Goal: Task Accomplishment & Management: Manage account settings

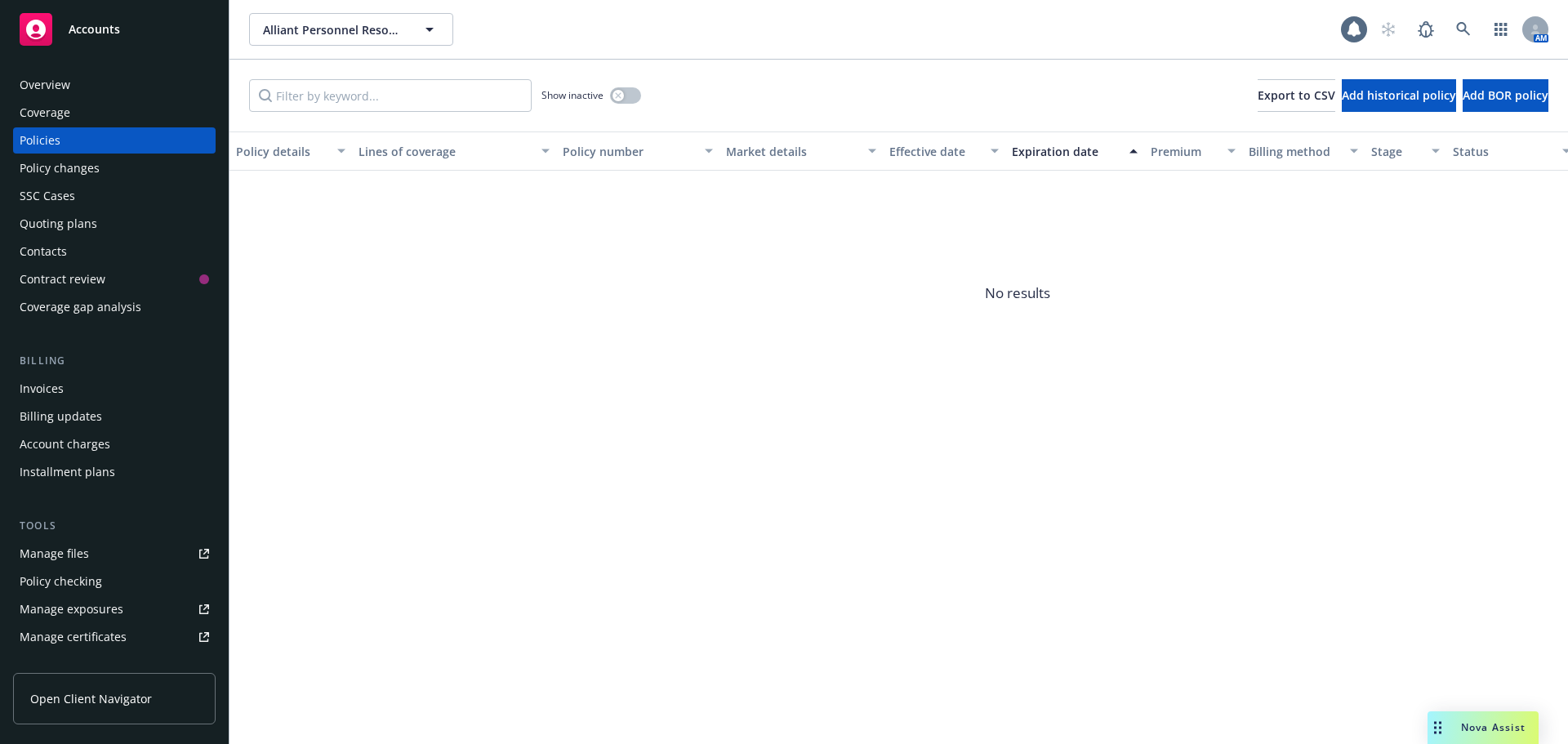
click at [116, 99] on div "Overview Coverage Policies Policy changes SSC Cases Quoting plans Contacts Cont…" at bounding box center [114, 196] width 203 height 249
click at [113, 96] on div "Overview" at bounding box center [114, 85] width 190 height 26
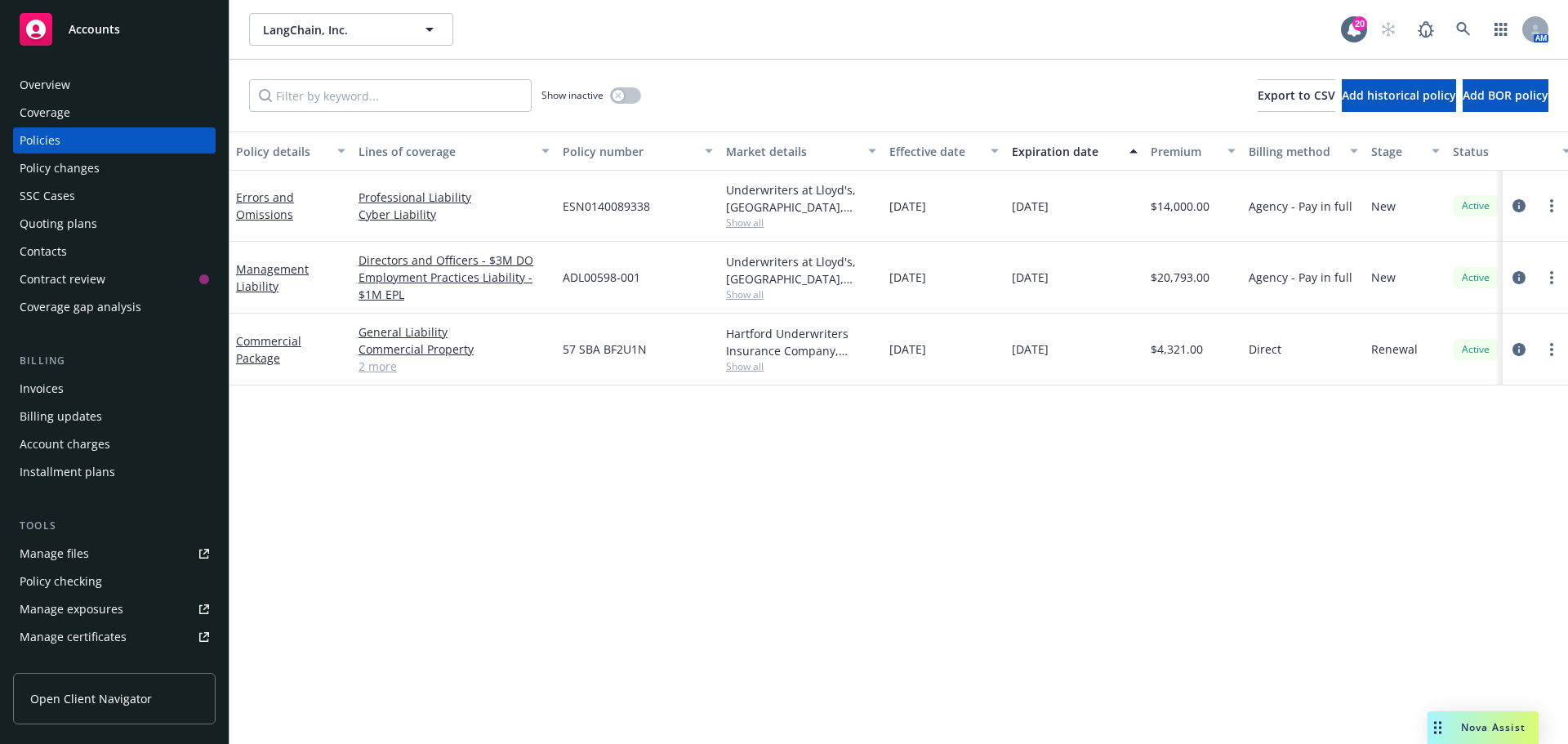
drag, startPoint x: 98, startPoint y: 531, endPoint x: 105, endPoint y: 546, distance: 16.6
click at [98, 531] on div "Tools" at bounding box center [114, 526] width 203 height 17
click at [107, 550] on link "Manage files" at bounding box center [114, 553] width 203 height 26
click at [112, 86] on div "Overview" at bounding box center [114, 85] width 190 height 26
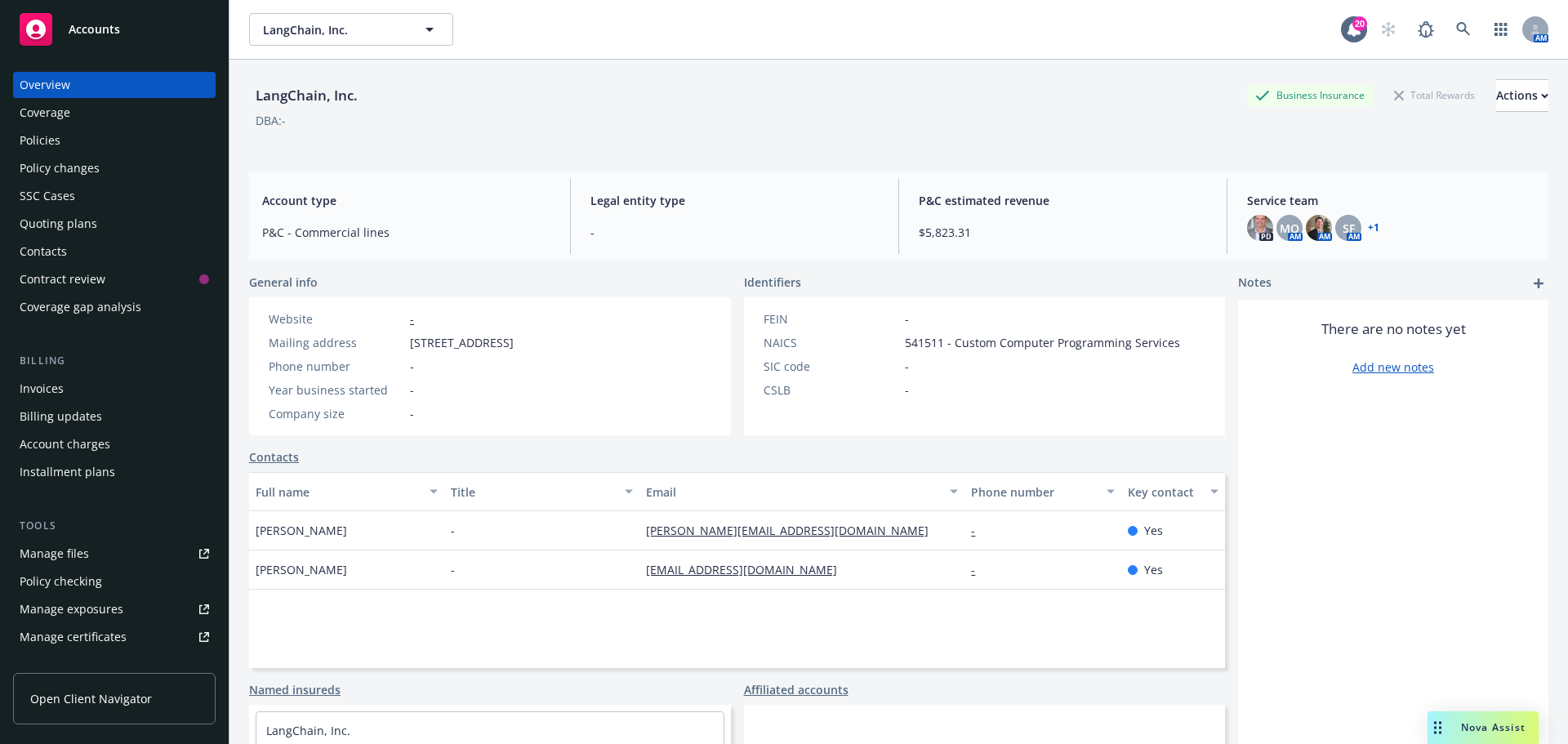
drag, startPoint x: 286, startPoint y: 566, endPoint x: 254, endPoint y: 564, distance: 32.1
click at [254, 564] on div "Ling Ling Yee" at bounding box center [347, 570] width 195 height 40
copy span "Ling Ling Yee"
click at [117, 130] on div "Policies" at bounding box center [114, 140] width 190 height 26
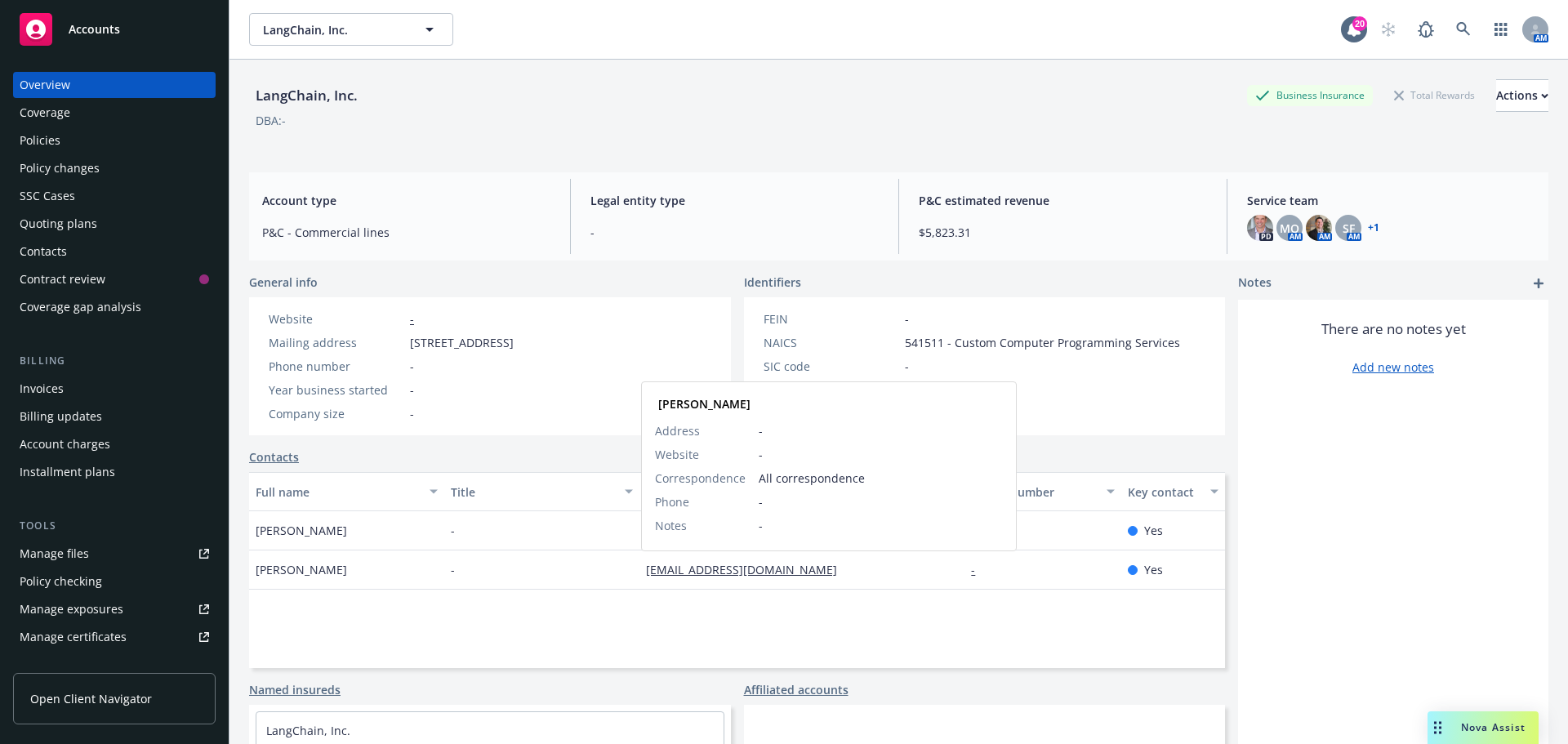
drag, startPoint x: 708, startPoint y: 577, endPoint x: 692, endPoint y: 571, distance: 17.1
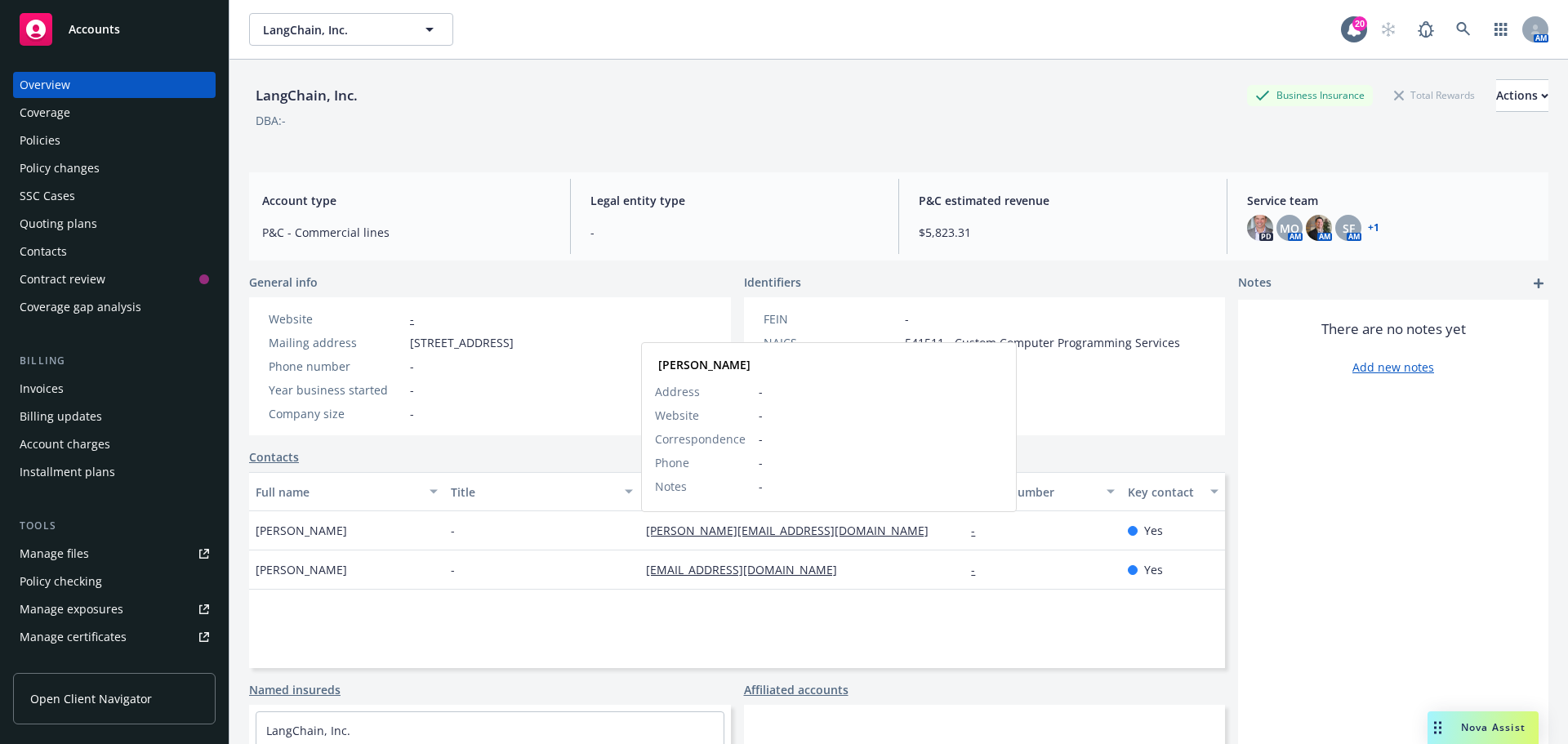
drag, startPoint x: 684, startPoint y: 522, endPoint x: 669, endPoint y: 532, distance: 18.0
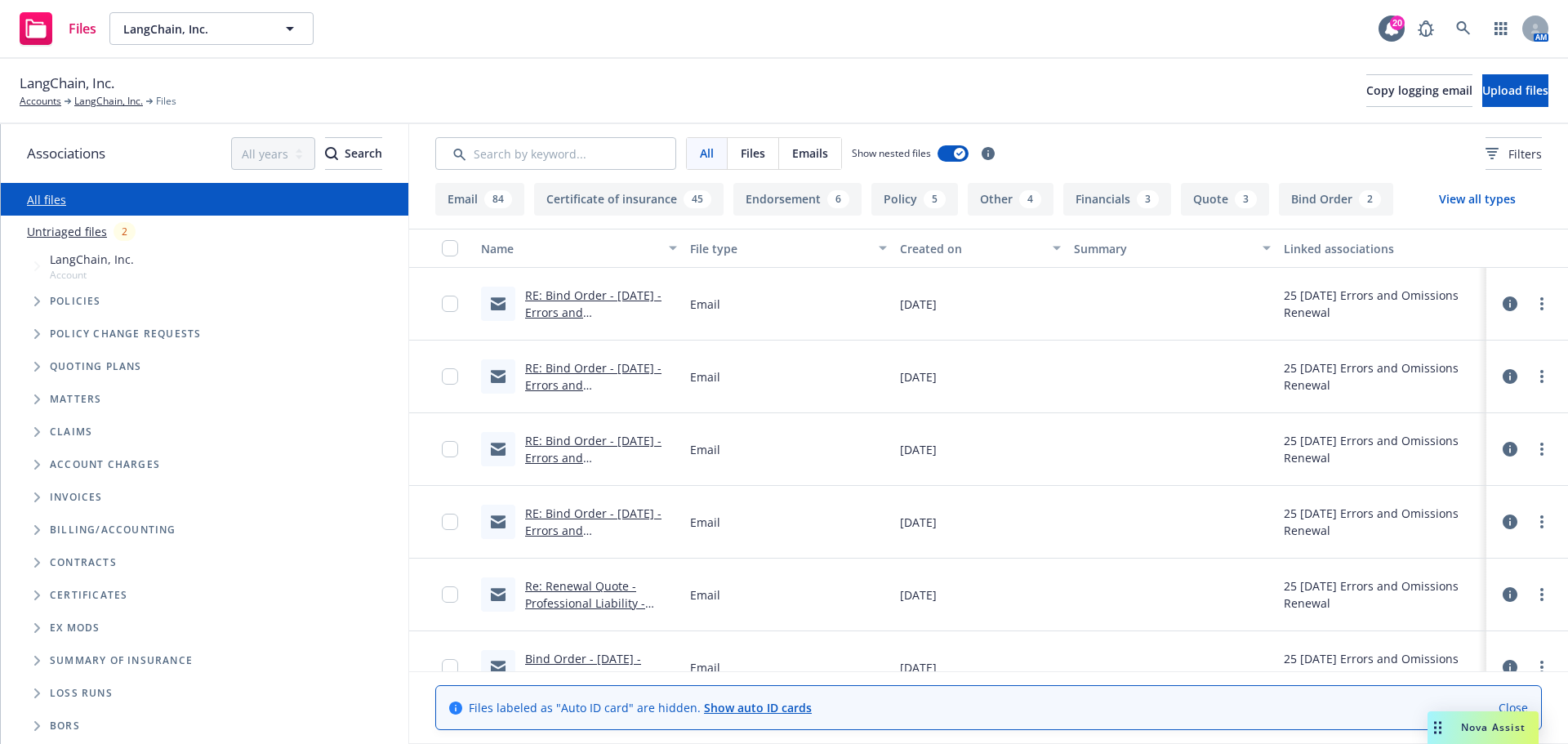
click at [36, 290] on span "Tree Example" at bounding box center [37, 301] width 26 height 26
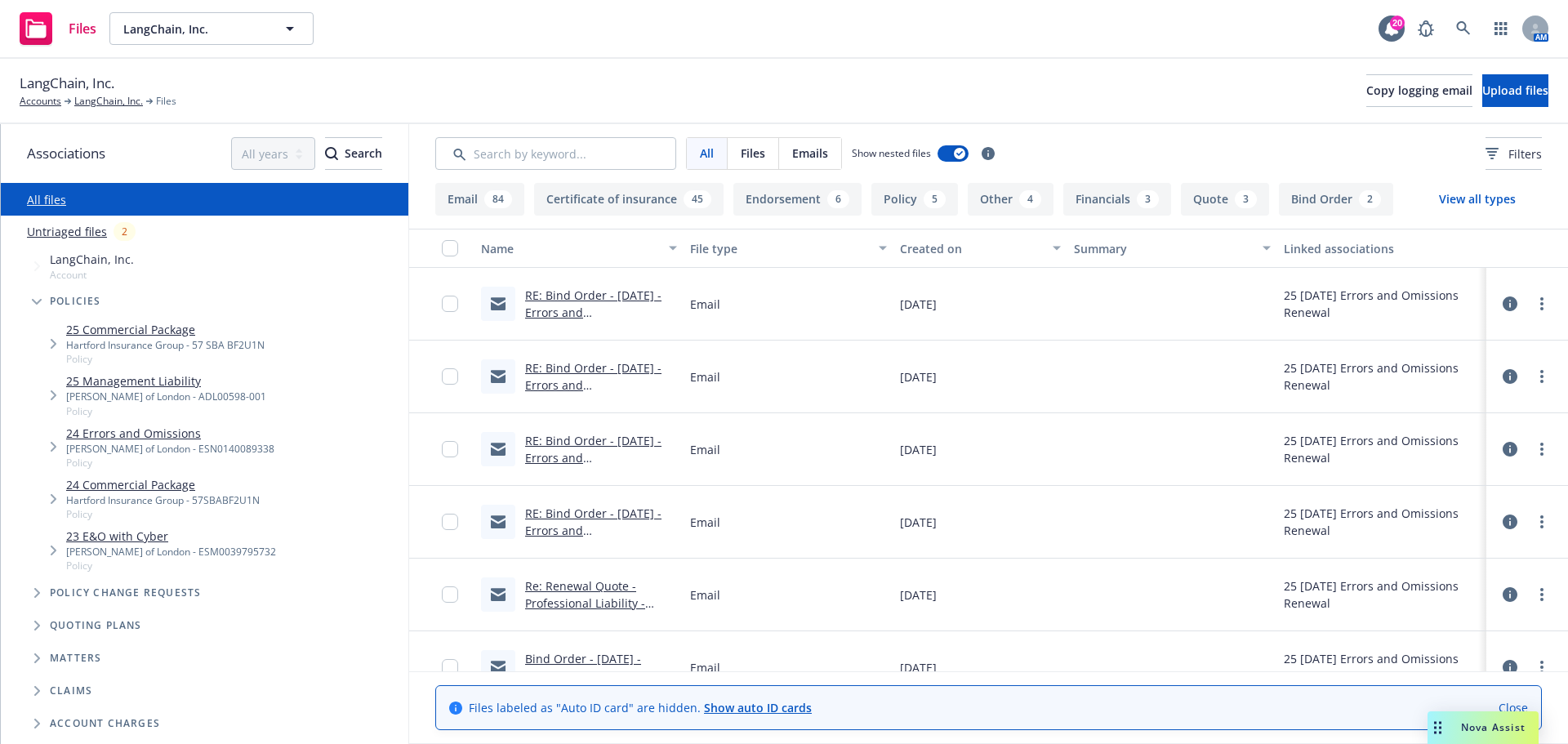
click at [189, 430] on link "24 Errors and Omissions" at bounding box center [170, 433] width 208 height 17
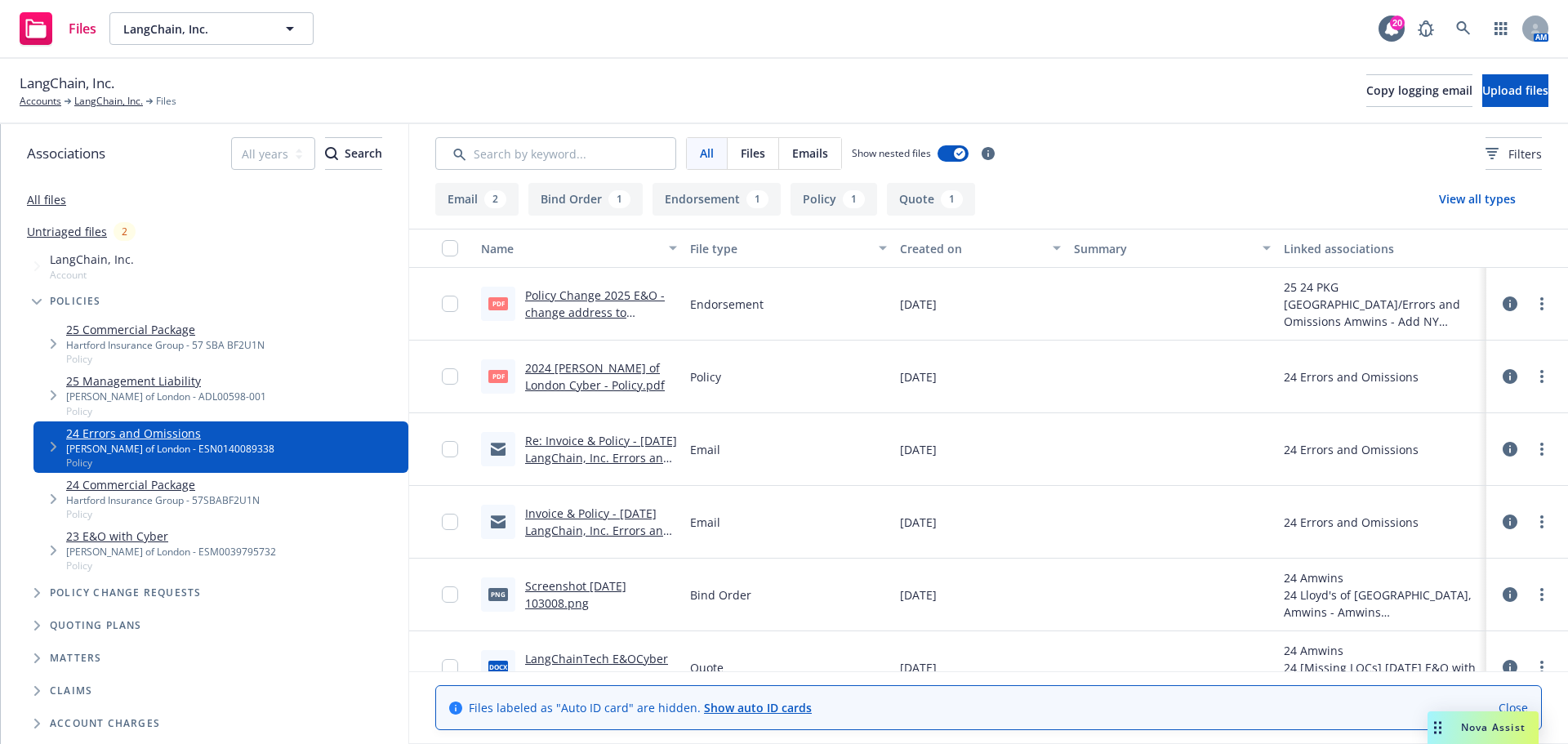
scroll to position [32, 0]
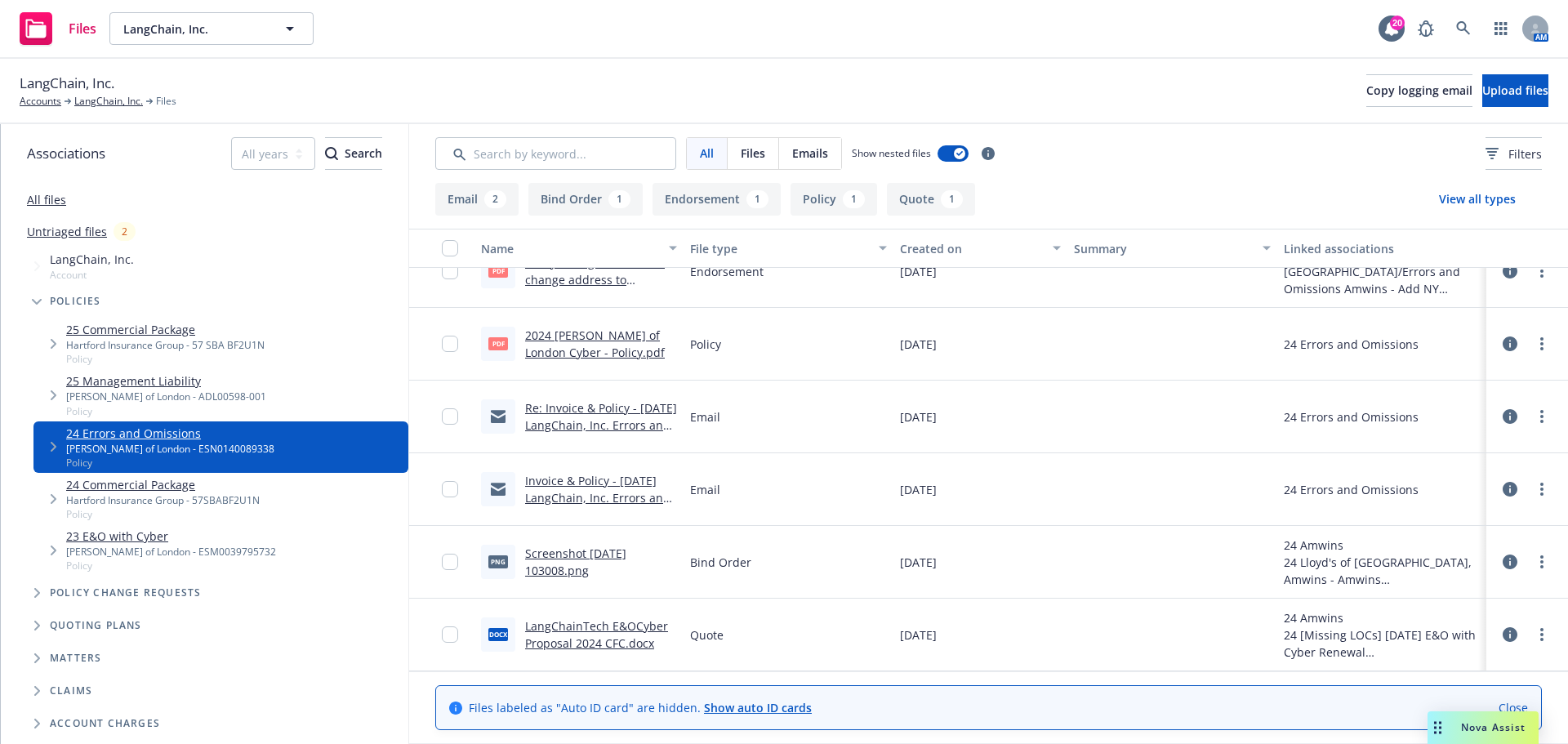
click at [589, 499] on link "Invoice & Policy - 10/12/2024 LangChain, Inc. Errors and Omissions & Cyber - Ne…" at bounding box center [598, 506] width 145 height 67
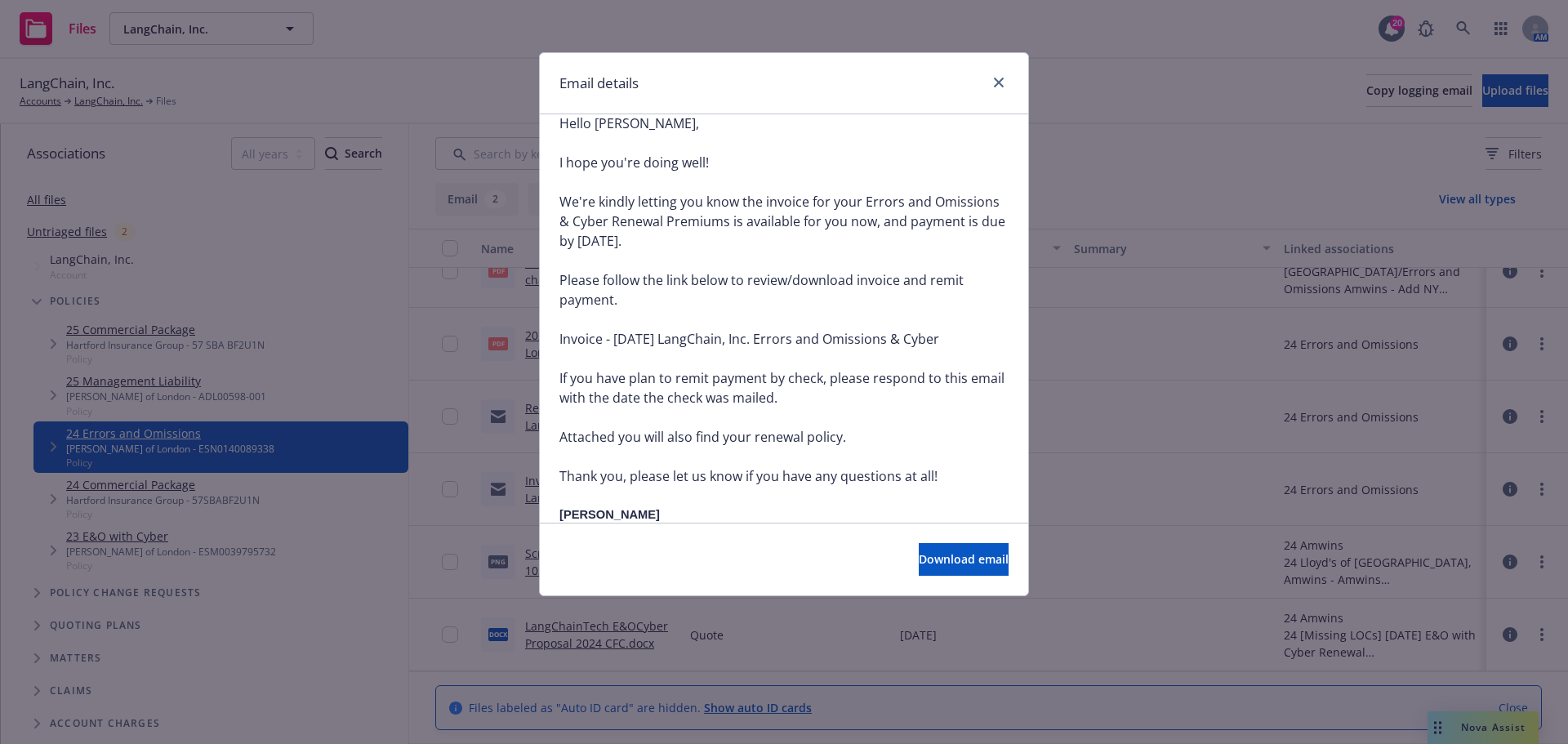
scroll to position [436, 0]
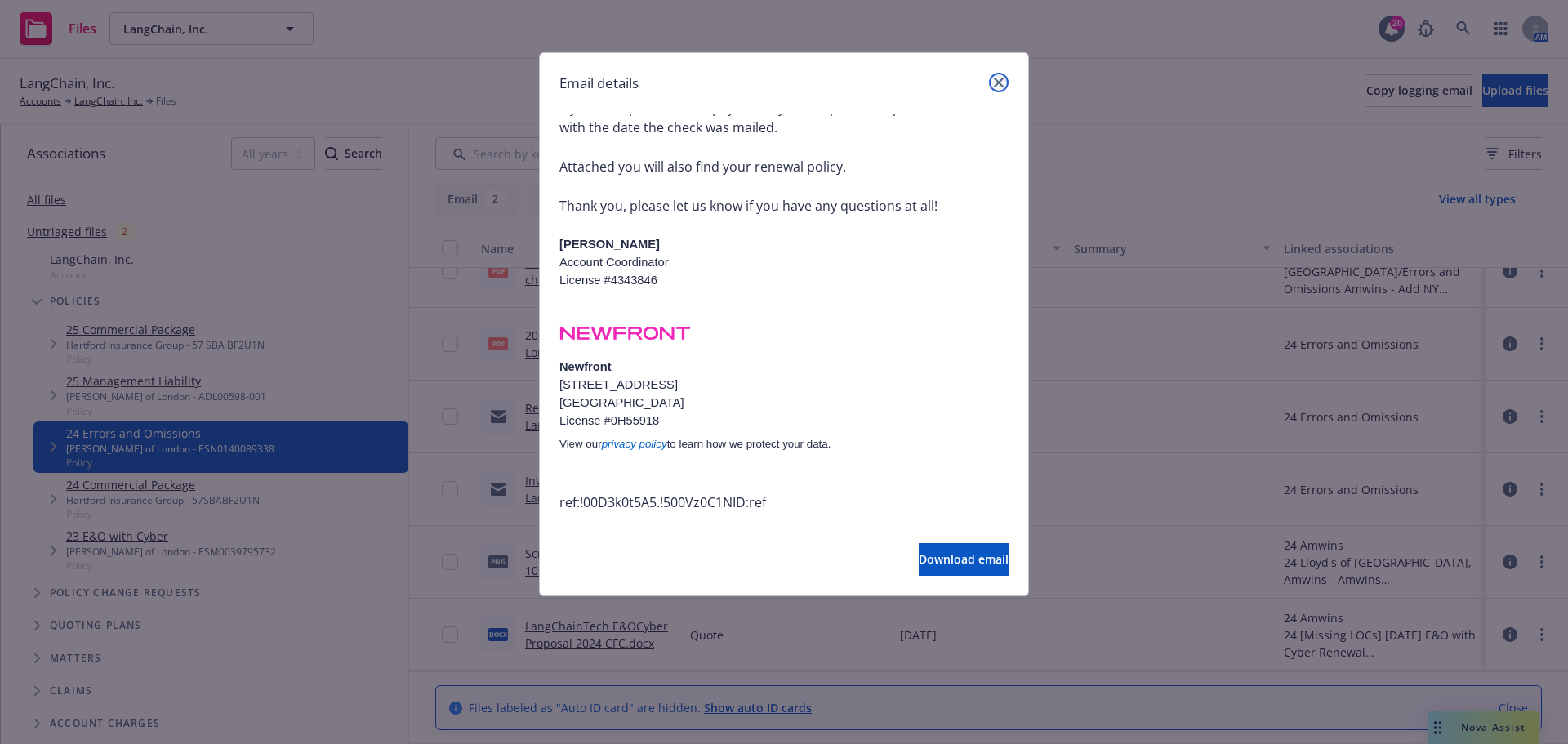
click at [1000, 82] on icon "close" at bounding box center [998, 82] width 10 height 10
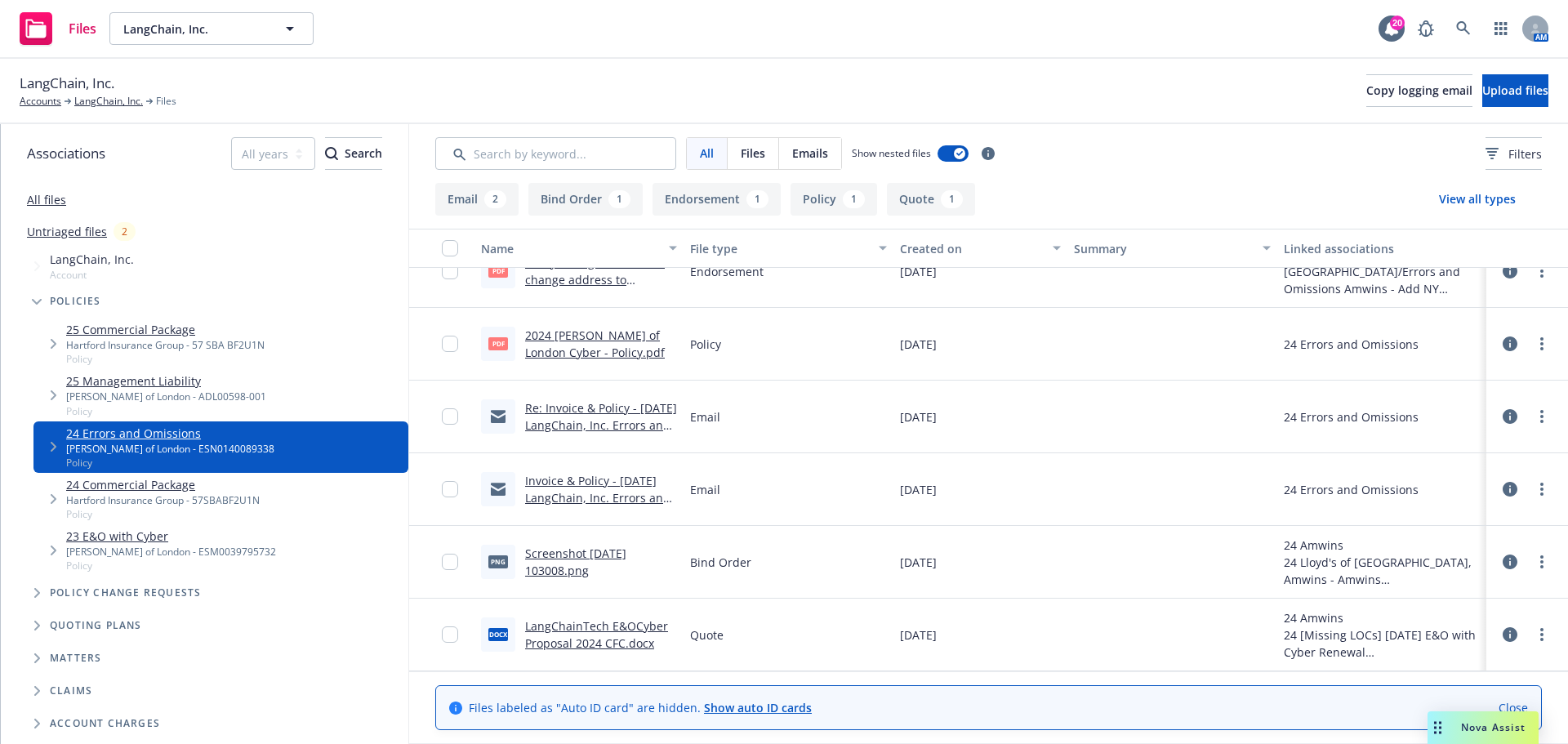
click at [560, 411] on link "Re: Invoice & Policy - 10/12/2024 LangChain, Inc. Errors and Omissions & Cyber …" at bounding box center [600, 434] width 152 height 67
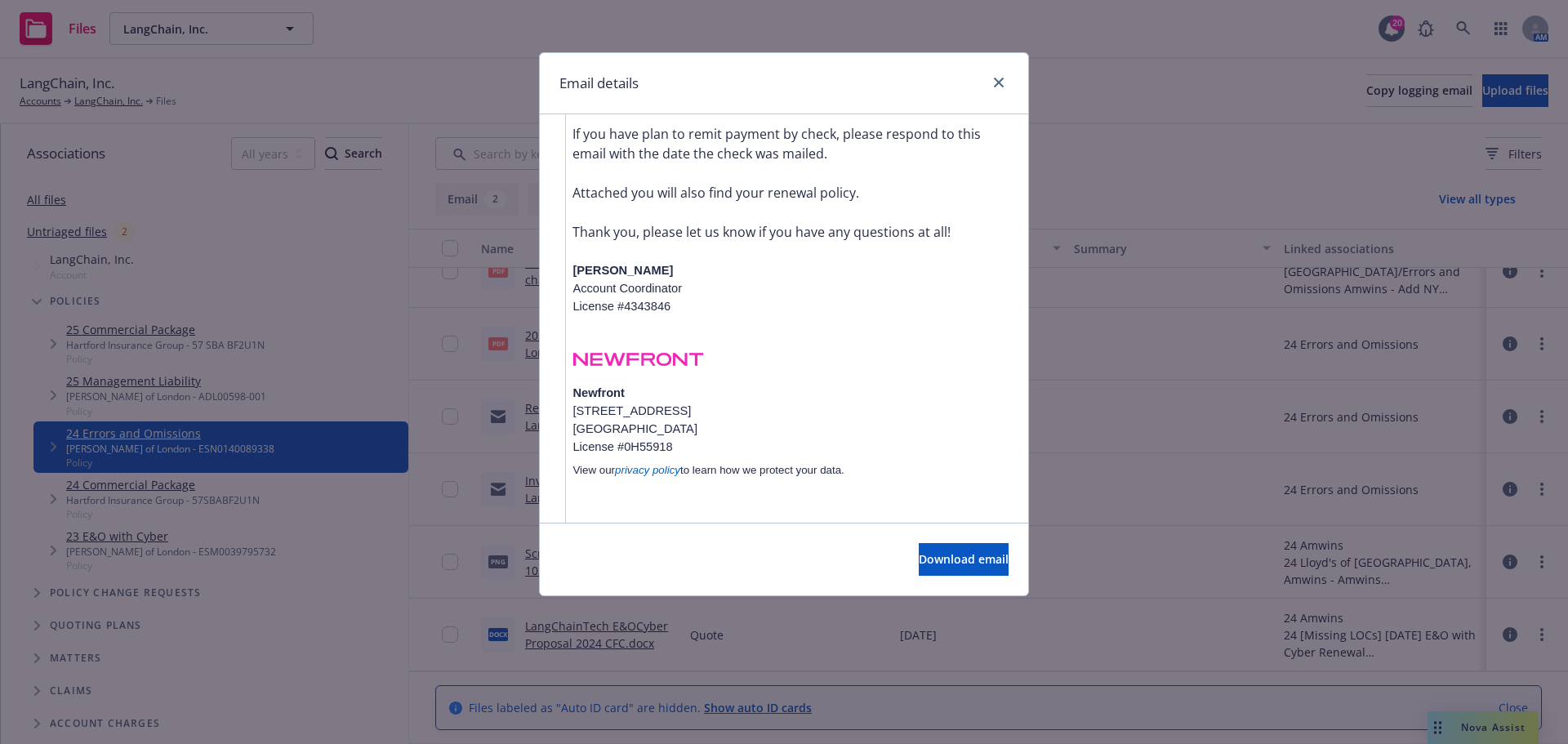
scroll to position [620, 0]
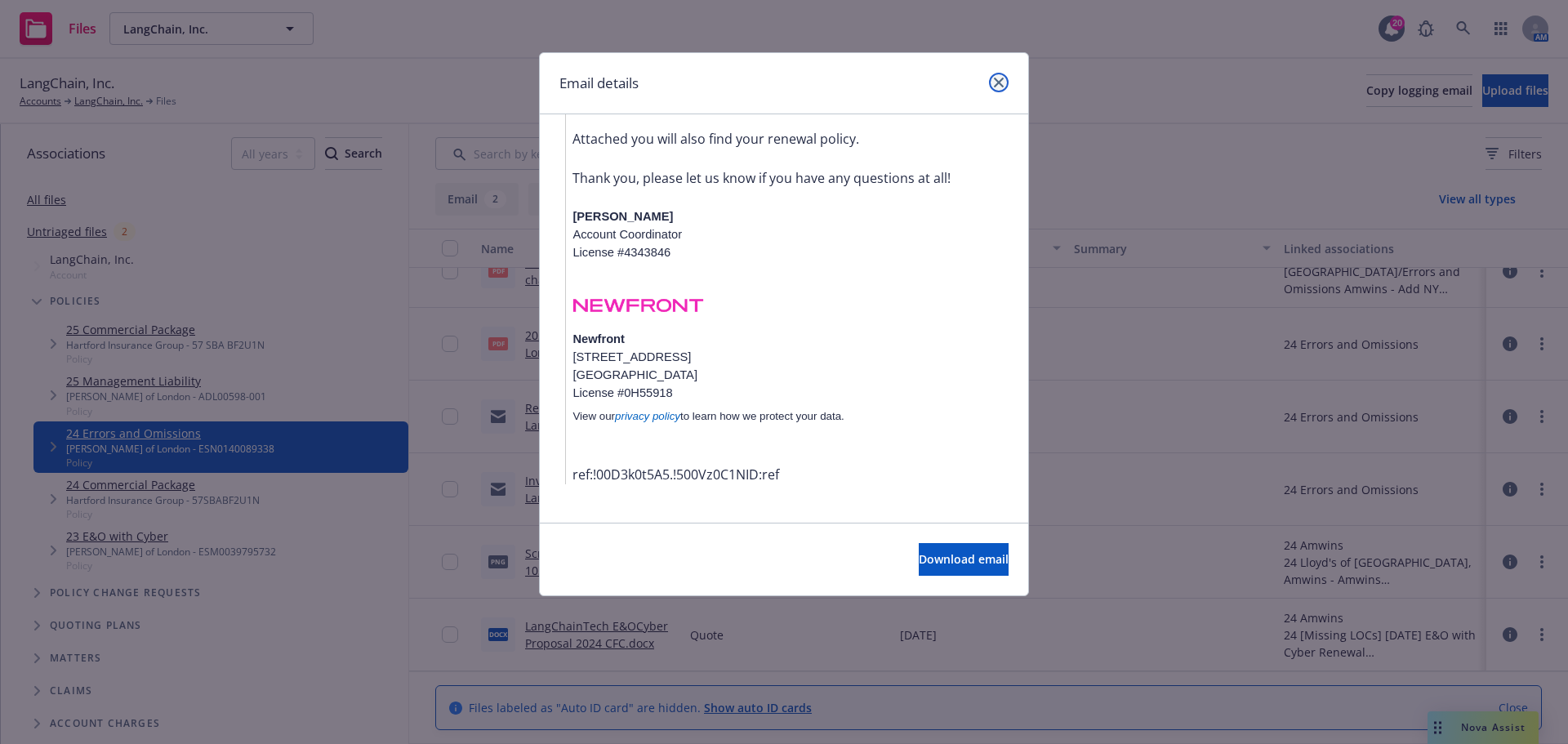
click at [999, 83] on icon "close" at bounding box center [998, 82] width 10 height 10
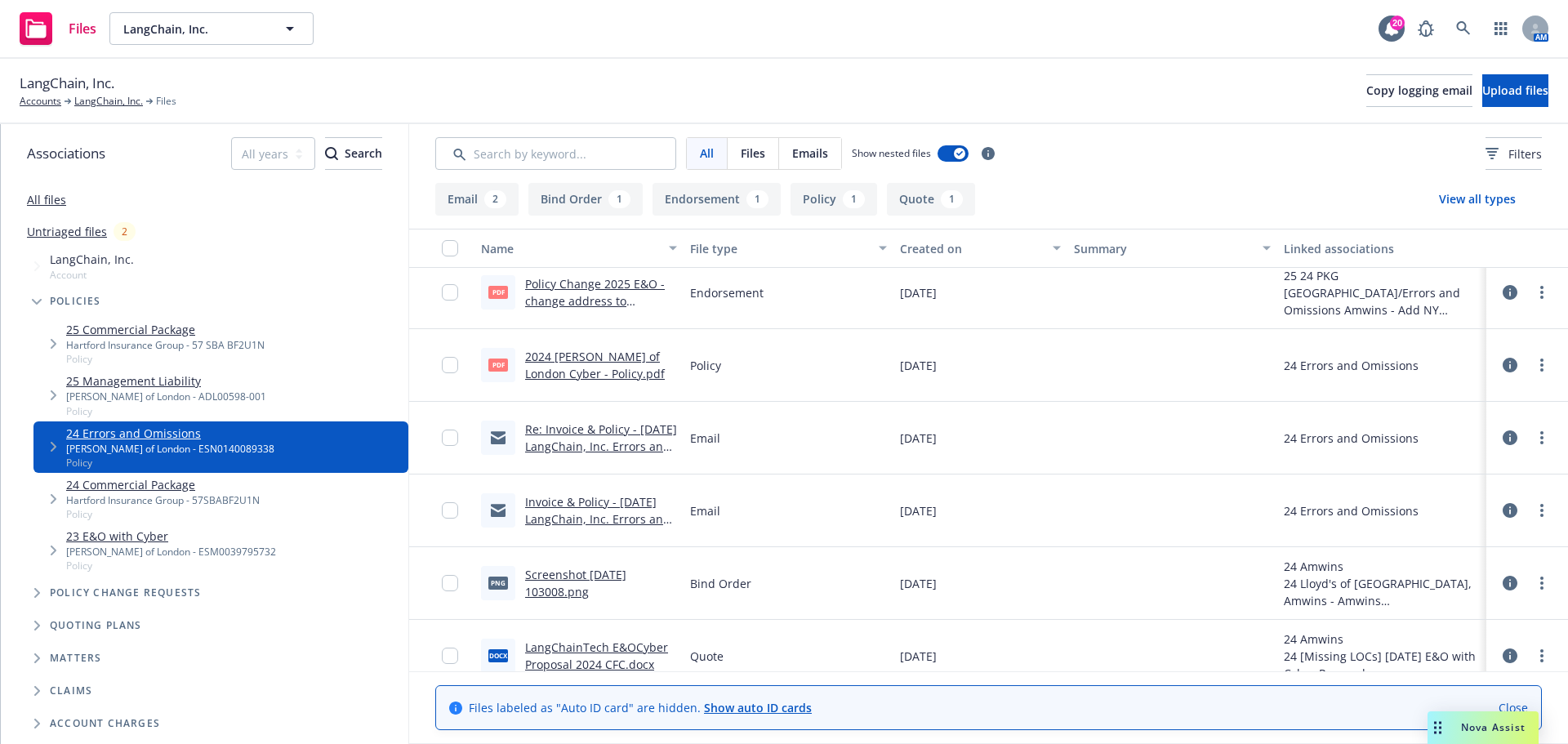
scroll to position [0, 0]
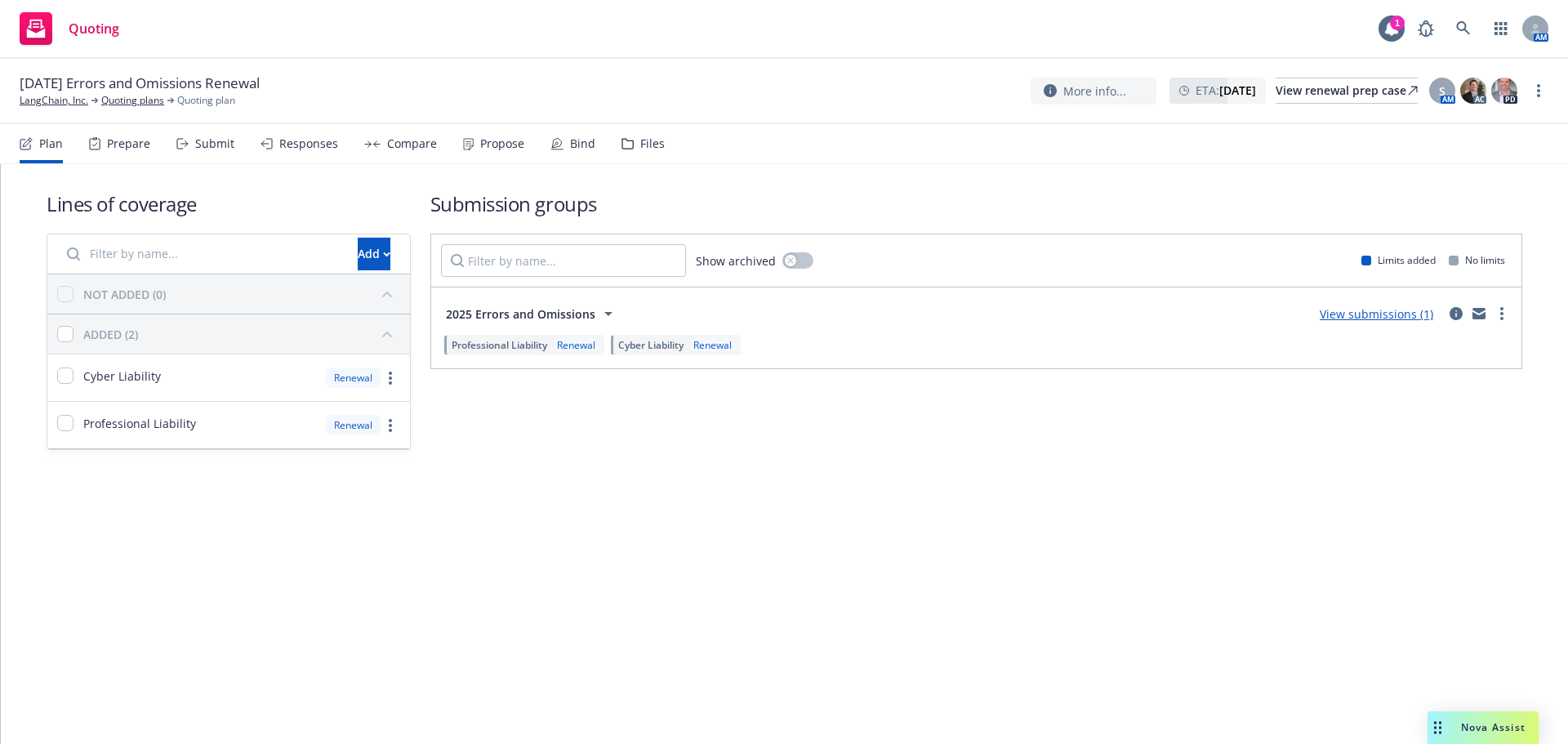
click at [1528, 83] on div "More info... ETA : October 12, 2025 View renewal prep case S AM AC PD" at bounding box center [1289, 90] width 517 height 29
click at [1529, 90] on link "more" at bounding box center [1538, 90] width 19 height 19
click at [1465, 117] on link "Copy logging email" at bounding box center [1457, 123] width 182 height 32
click at [473, 145] on div "Propose" at bounding box center [494, 144] width 62 height 40
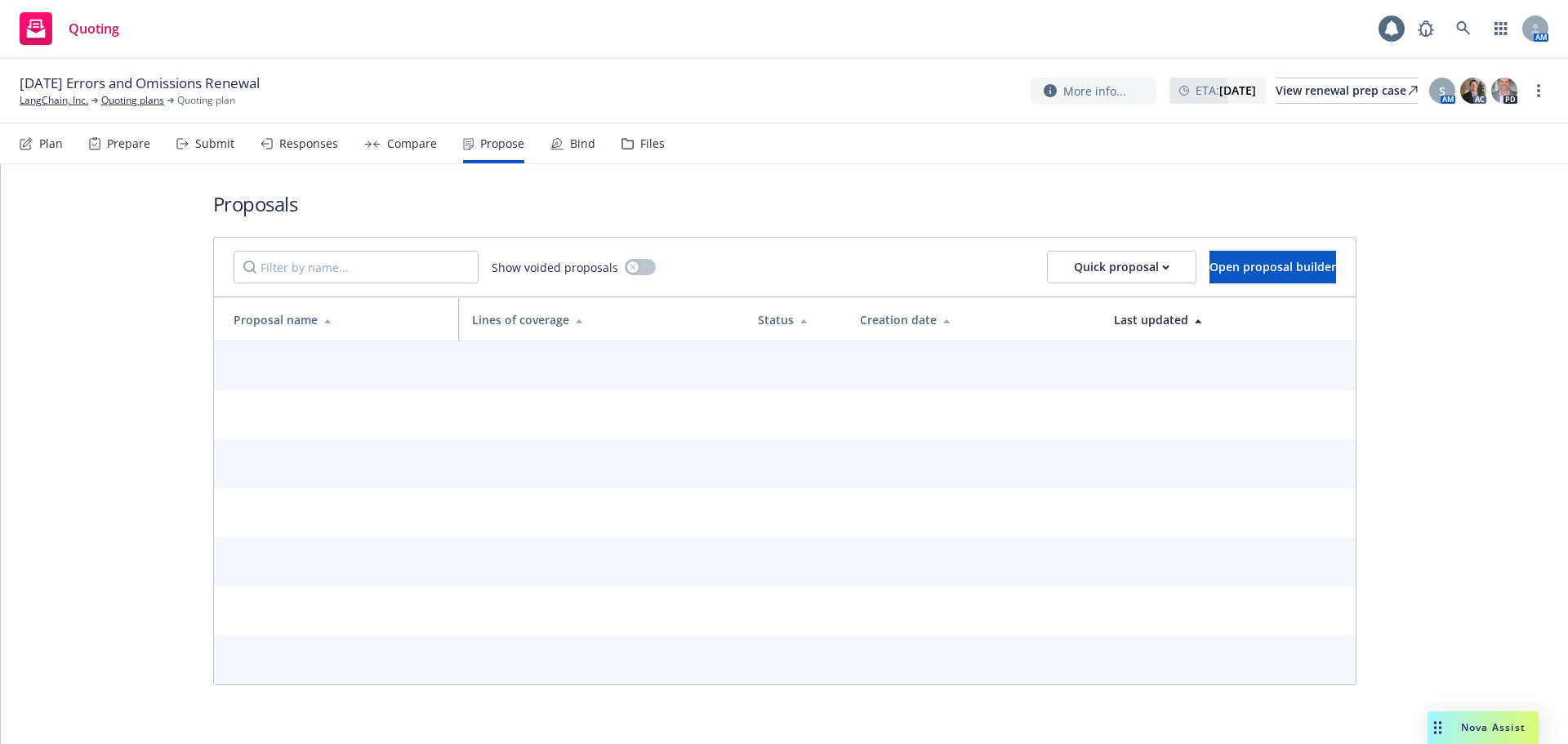
click at [575, 137] on div "Bind" at bounding box center [582, 144] width 25 height 13
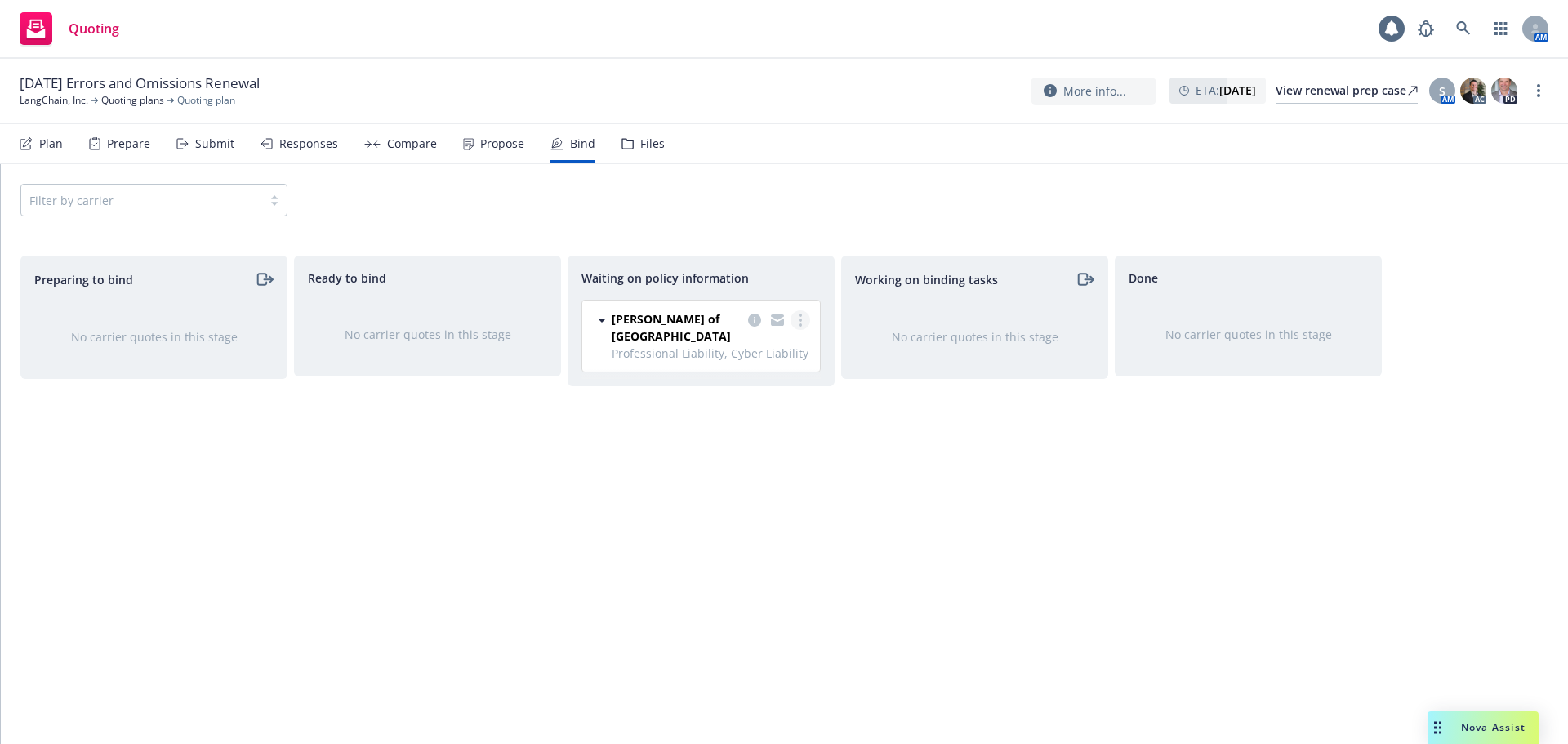
click at [804, 318] on link "more" at bounding box center [800, 320] width 19 height 19
click at [736, 353] on span "Create policies" at bounding box center [721, 353] width 120 height 16
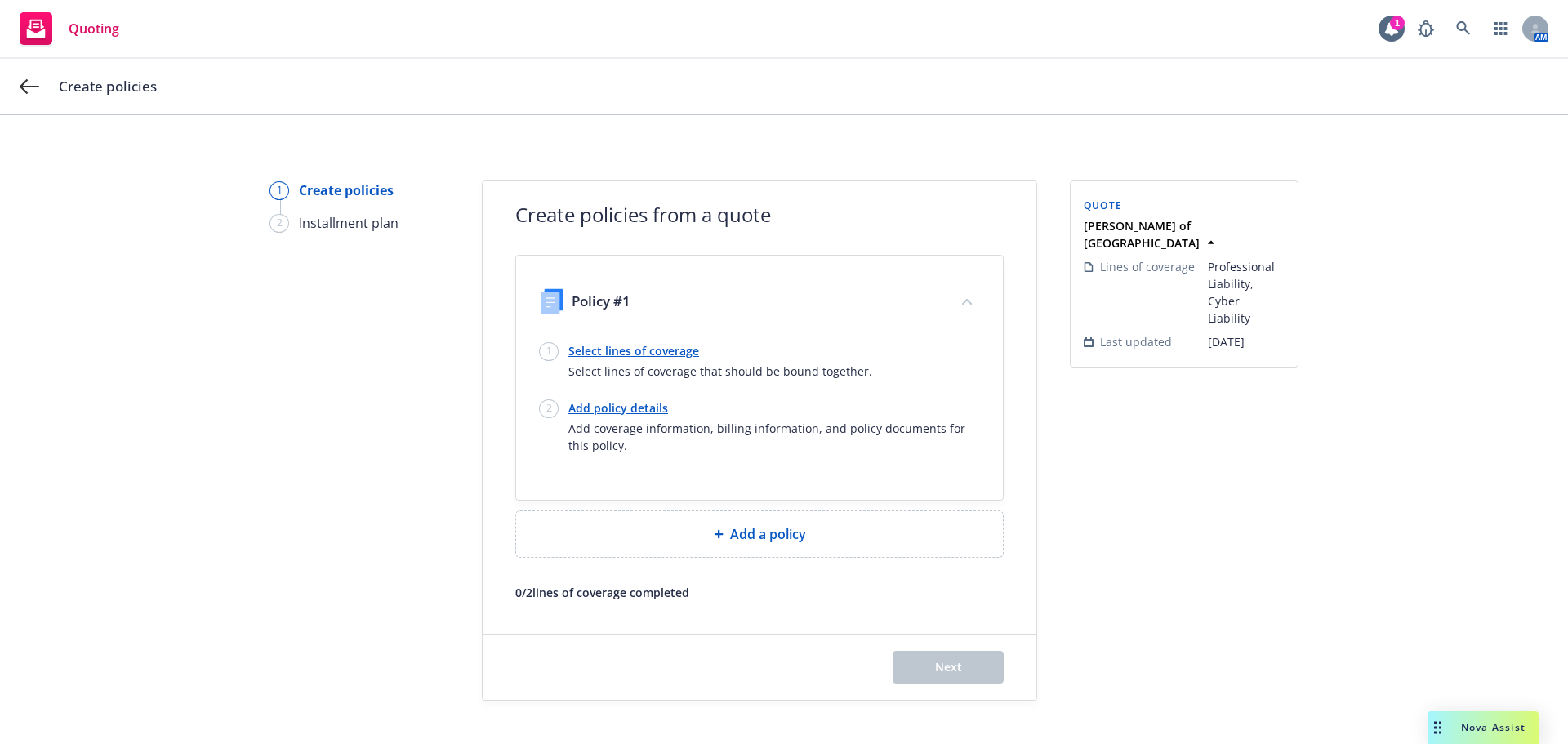
click at [644, 339] on div at bounding box center [759, 339] width 441 height 6
click at [642, 343] on link "Select lines of coverage" at bounding box center [720, 351] width 304 height 17
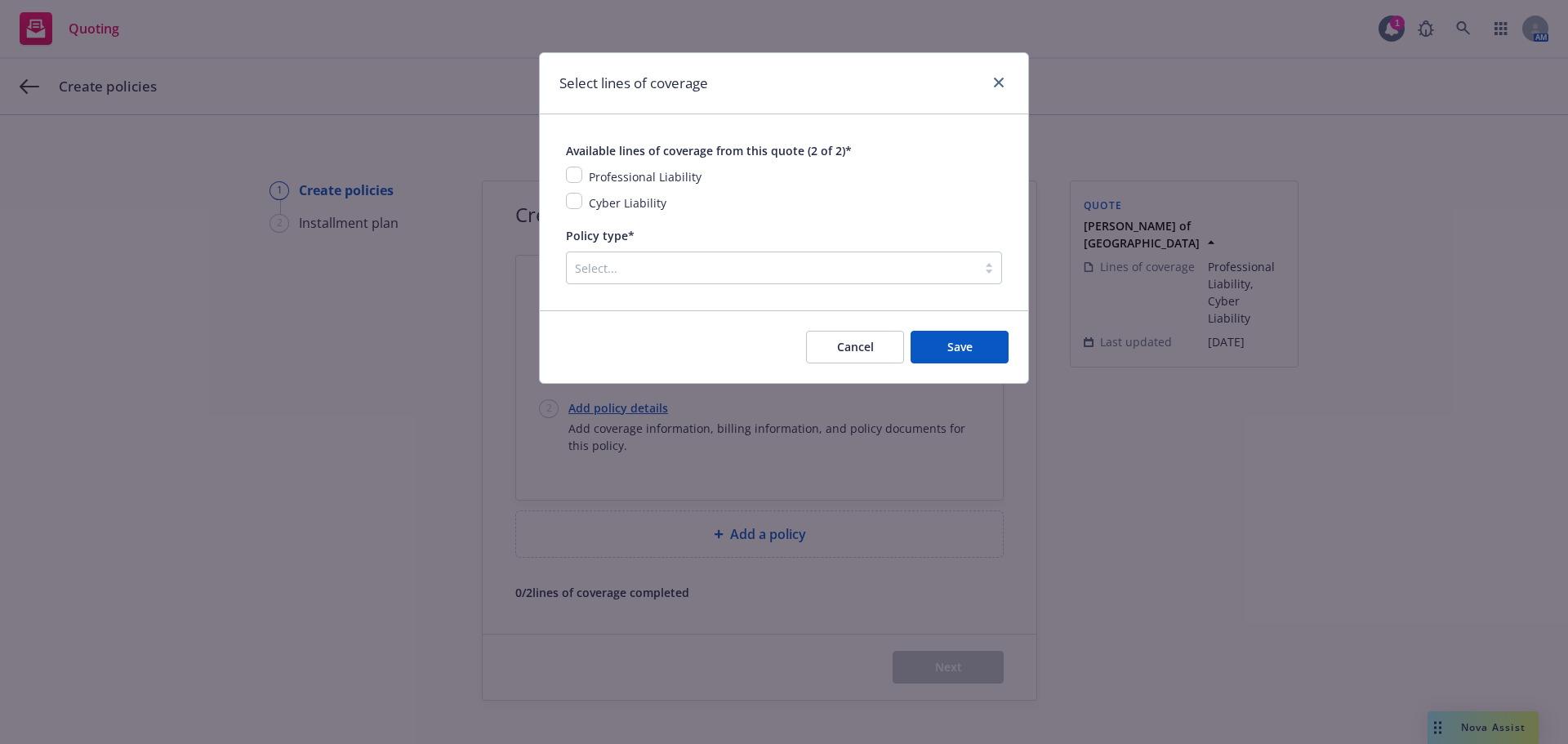
click at [585, 178] on div "Professional Liability" at bounding box center [643, 176] width 122 height 19
click at [575, 177] on input "checkbox" at bounding box center [575, 175] width 17 height 17
checkbox input "true"
click at [575, 204] on input "checkbox" at bounding box center [575, 201] width 17 height 17
checkbox input "true"
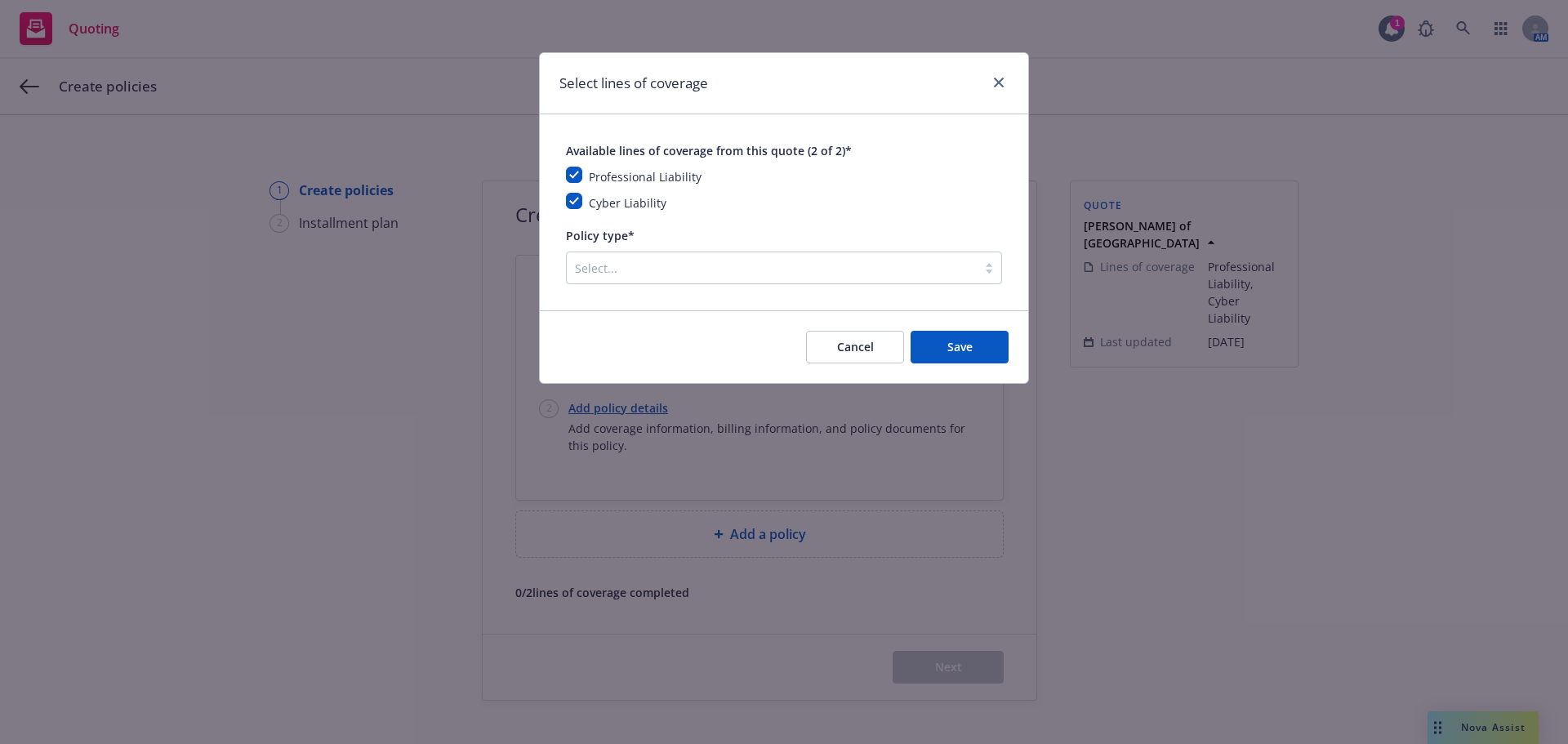
click at [761, 272] on div at bounding box center [772, 267] width 394 height 19
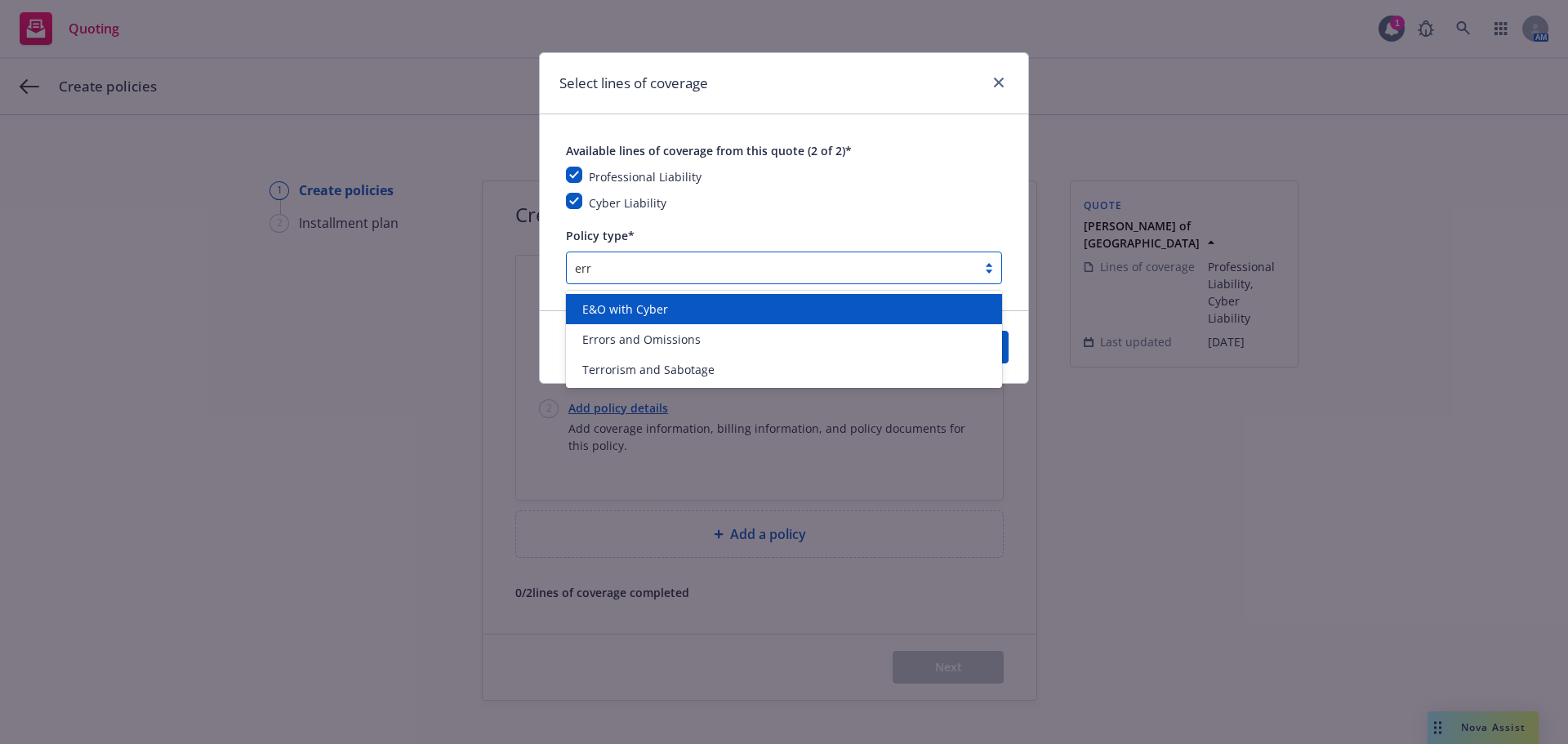
type input "erro"
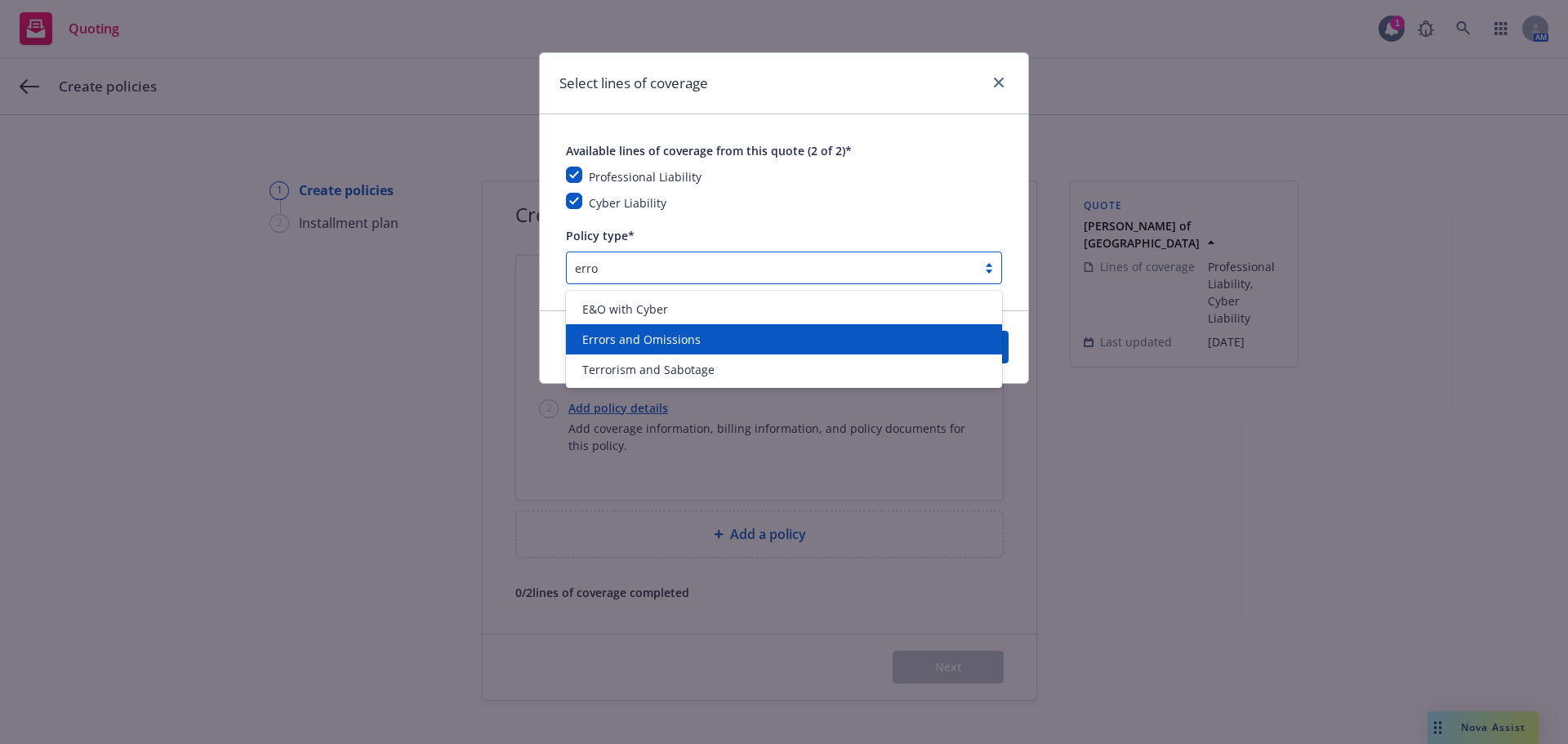
click at [807, 337] on div "Errors and Omissions" at bounding box center [784, 339] width 416 height 17
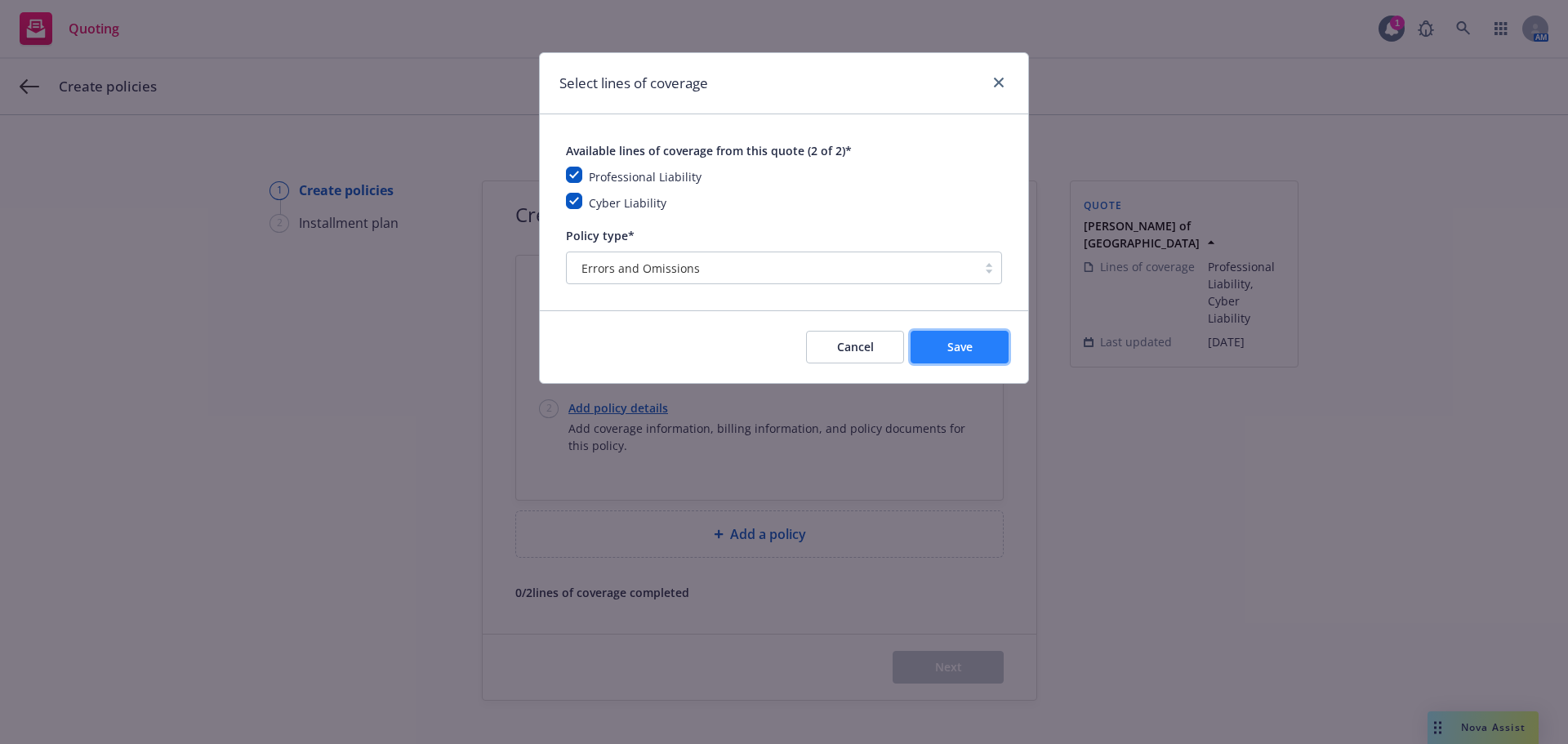
click at [965, 335] on button "Save" at bounding box center [959, 346] width 98 height 32
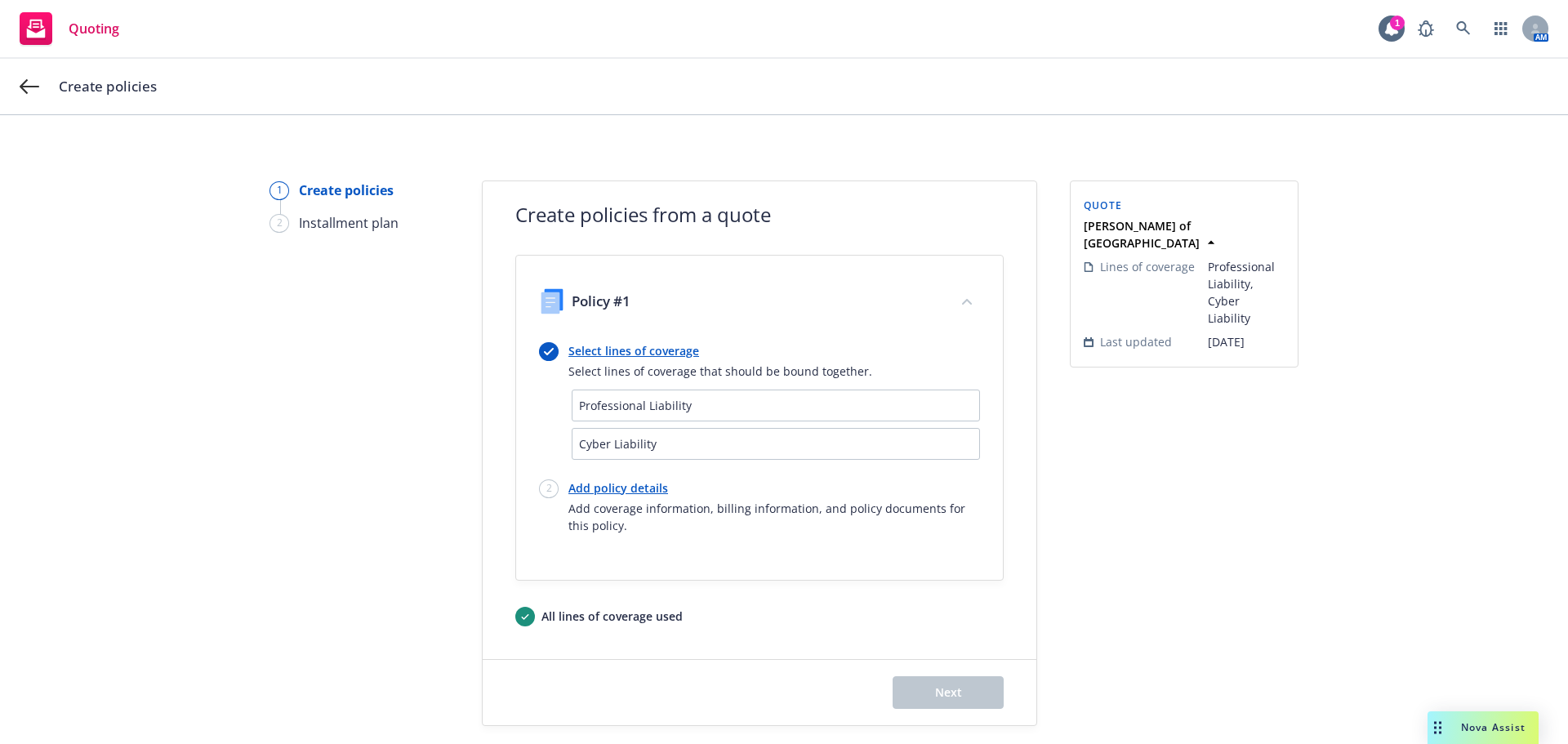
click at [598, 481] on link "Add policy details" at bounding box center [773, 488] width 412 height 17
select select "12"
select select "CA"
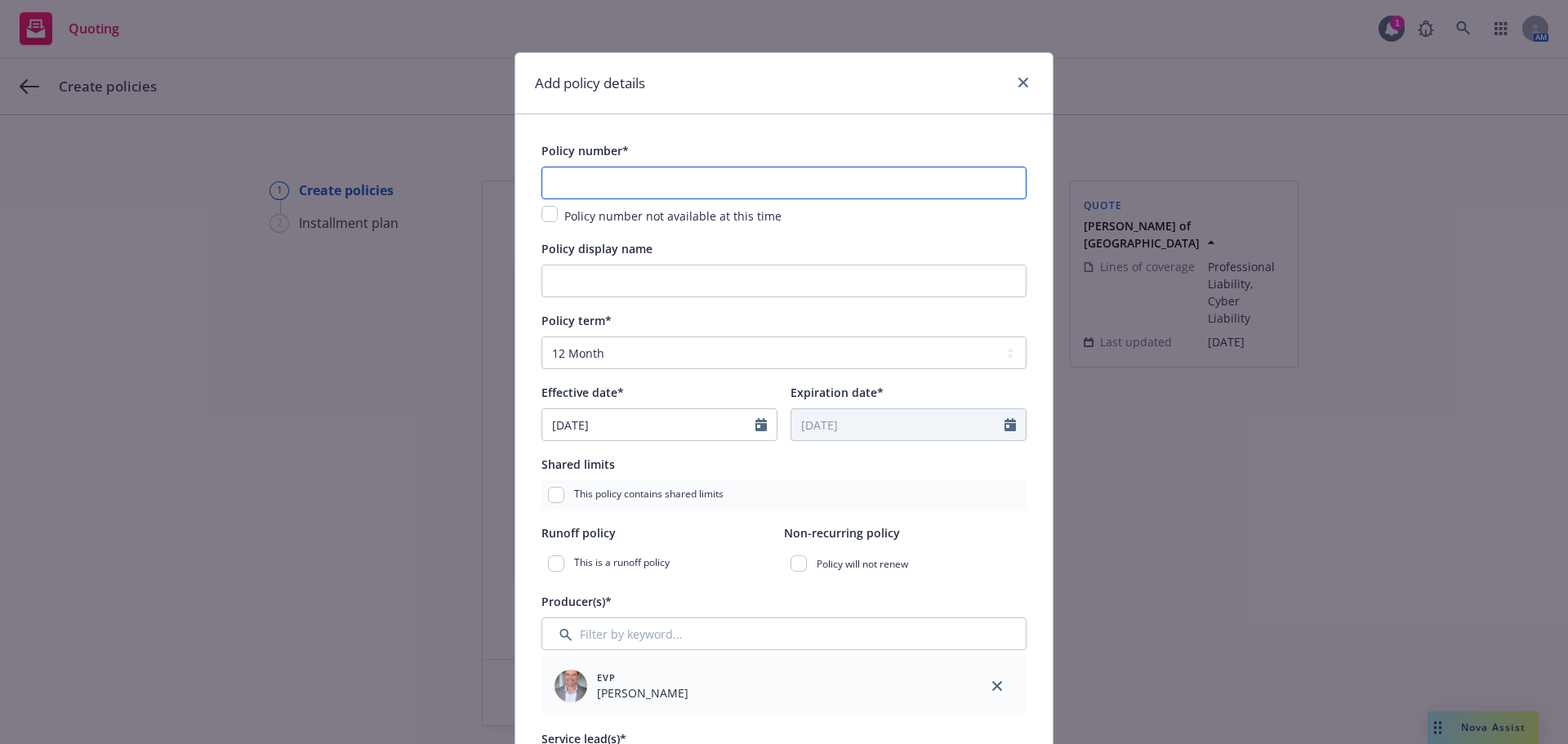
click at [681, 180] on input "text" at bounding box center [784, 182] width 485 height 32
paste input "ESO0240502746"
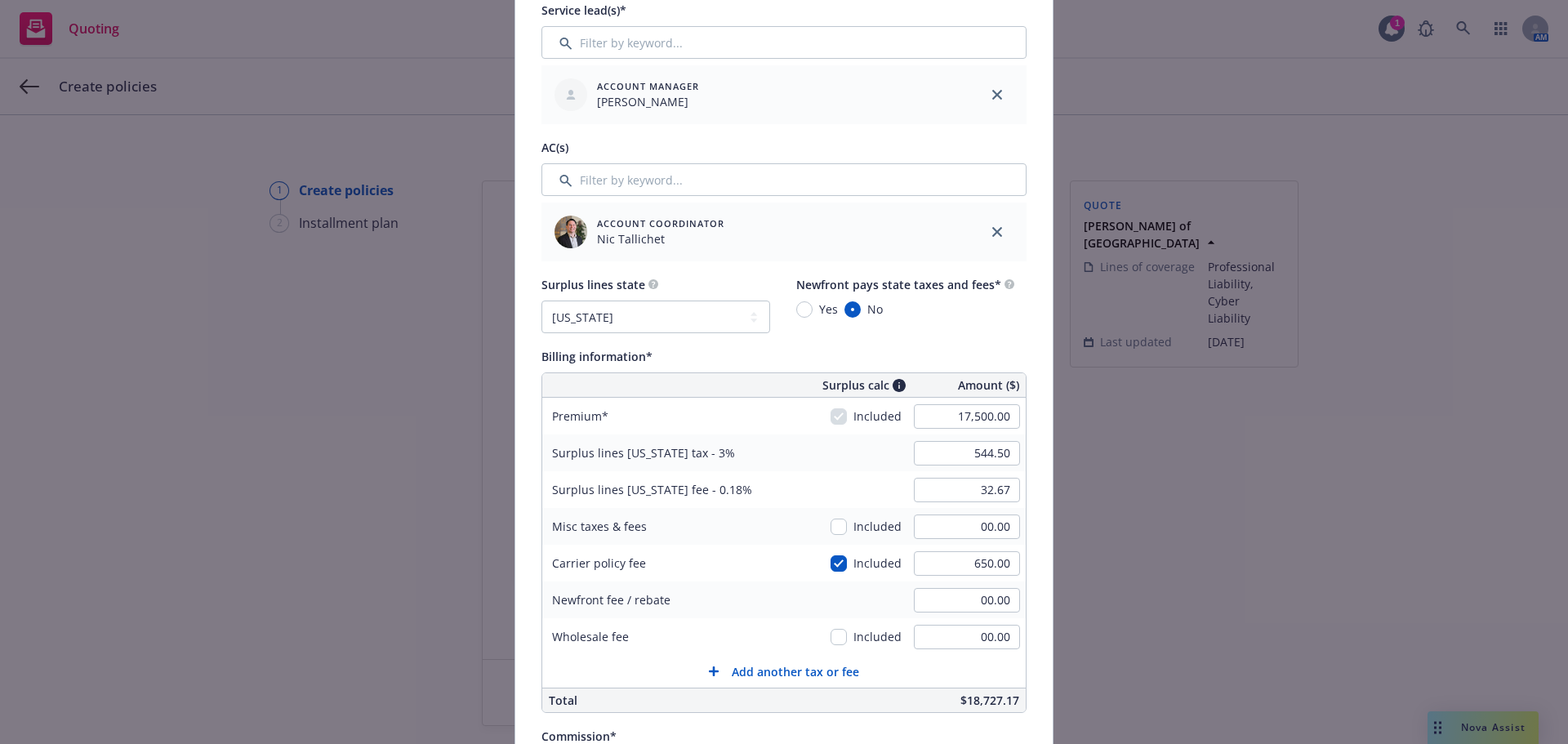
scroll to position [871, 0]
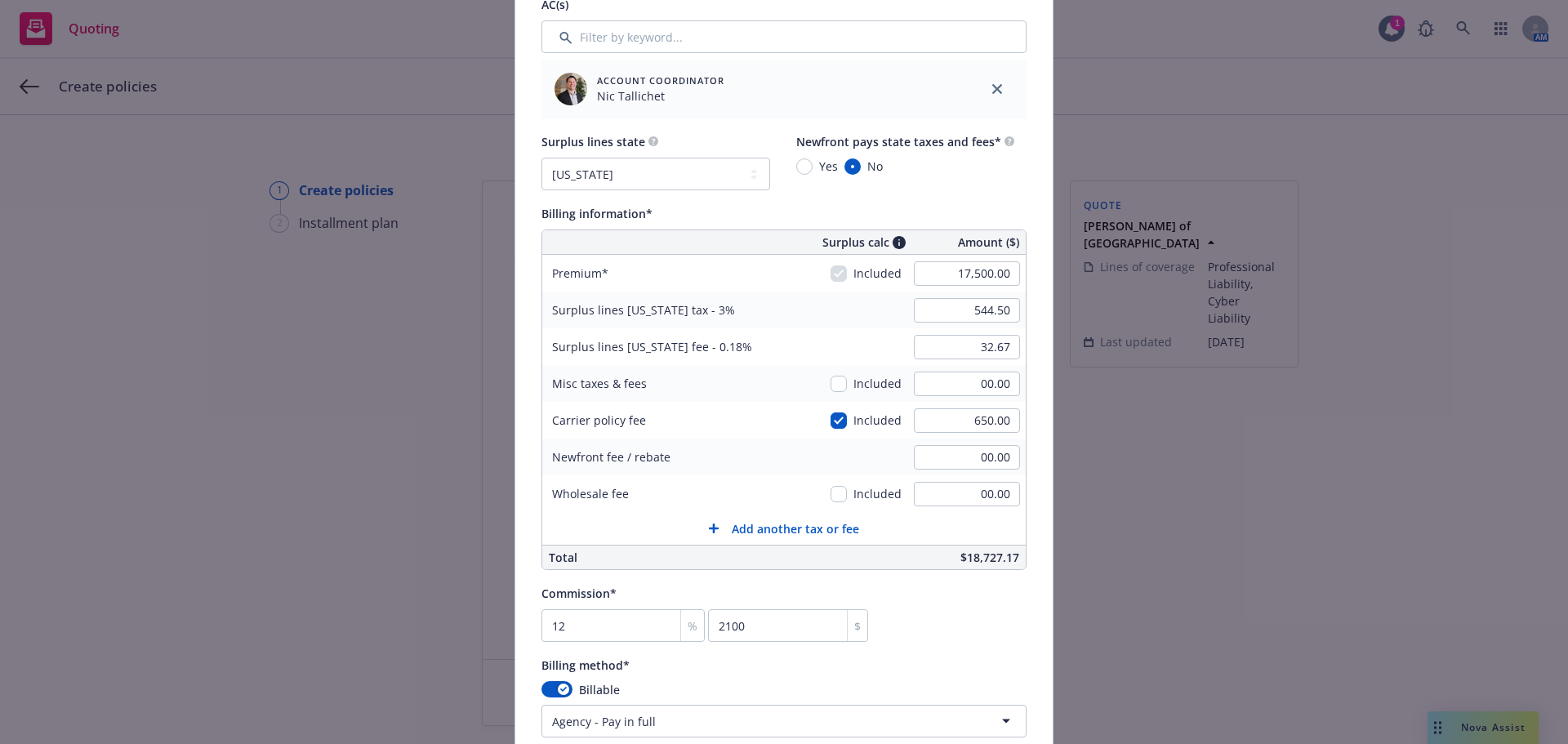
type input "ESO0240502746"
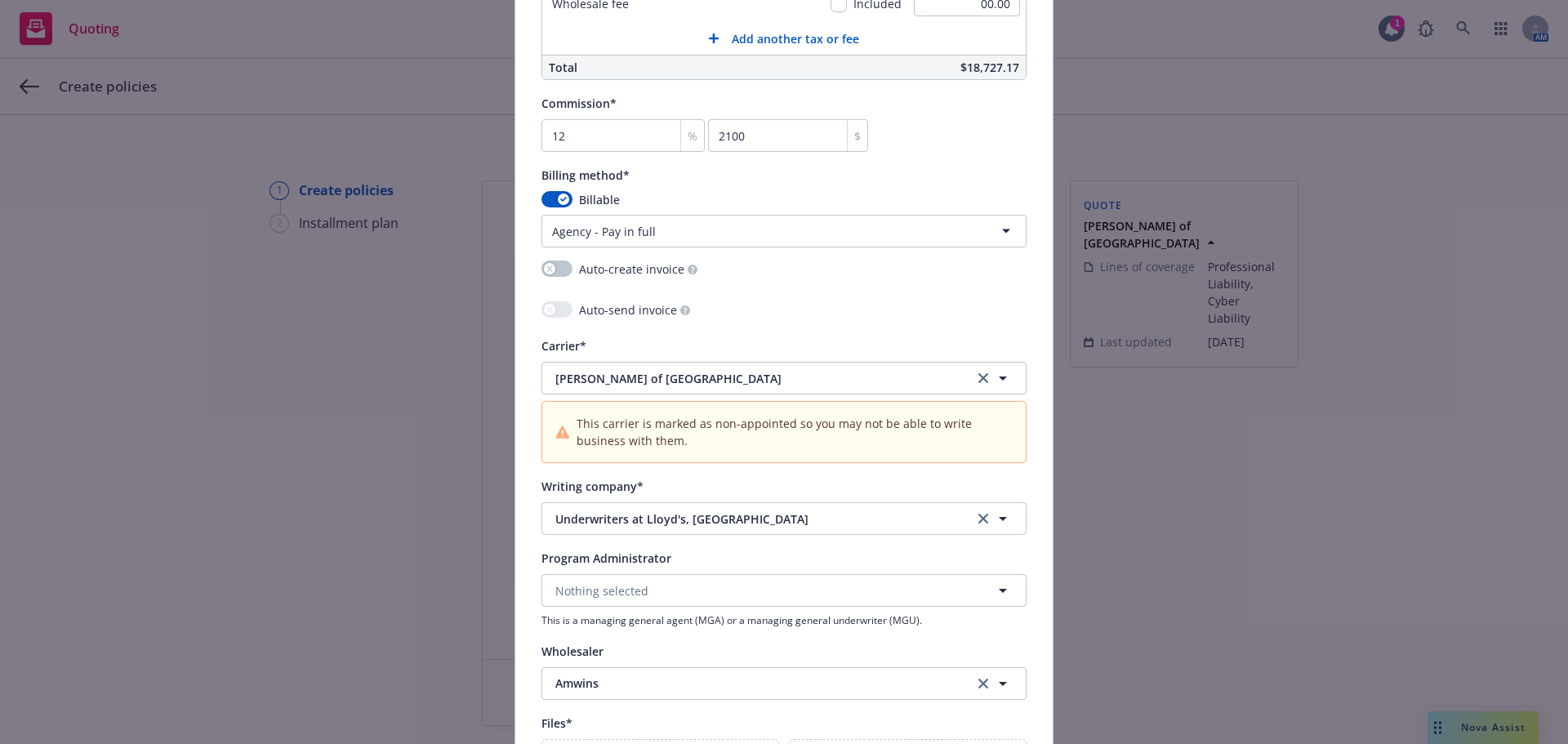
scroll to position [1579, 0]
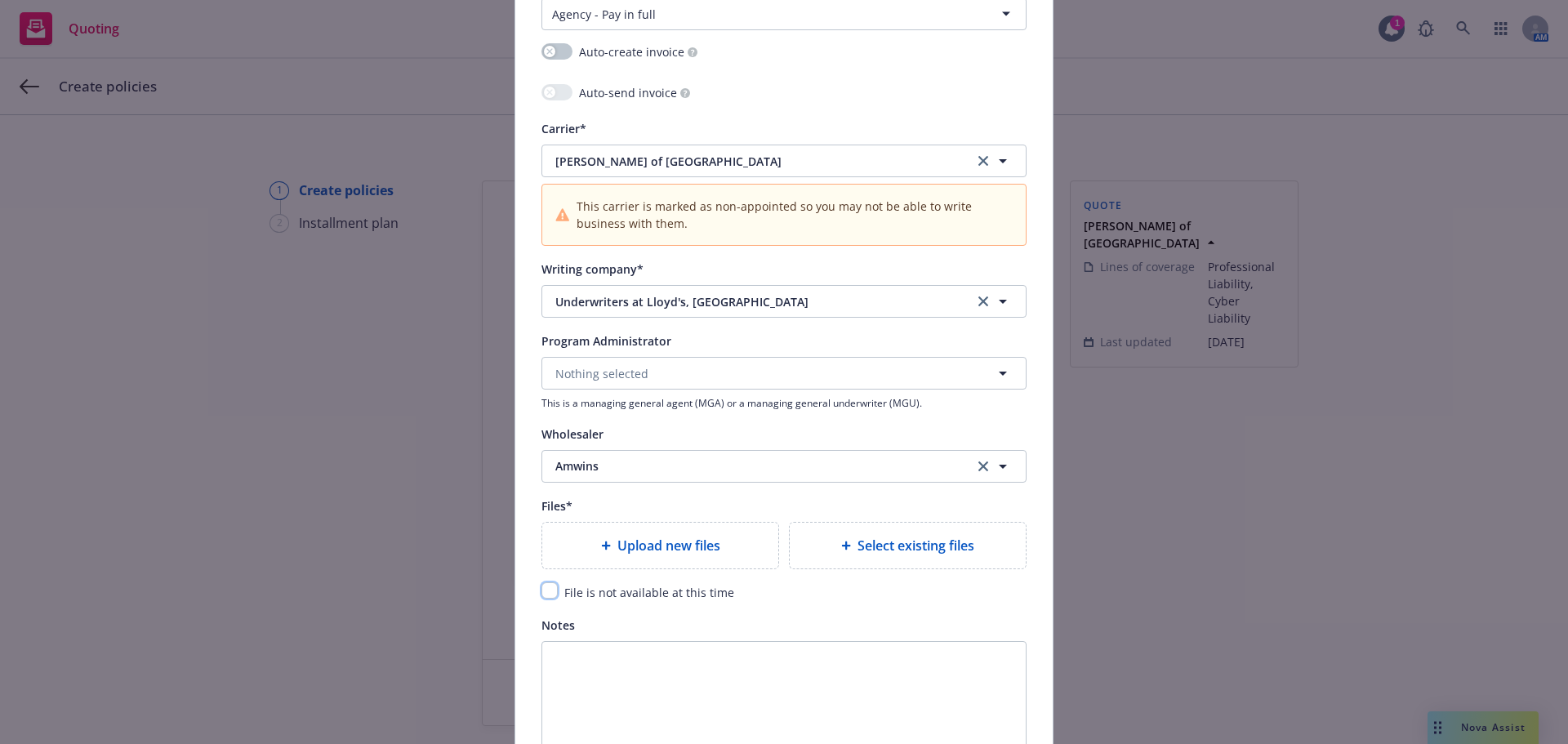
click at [541, 592] on input "checkbox" at bounding box center [550, 590] width 17 height 17
checkbox input "true"
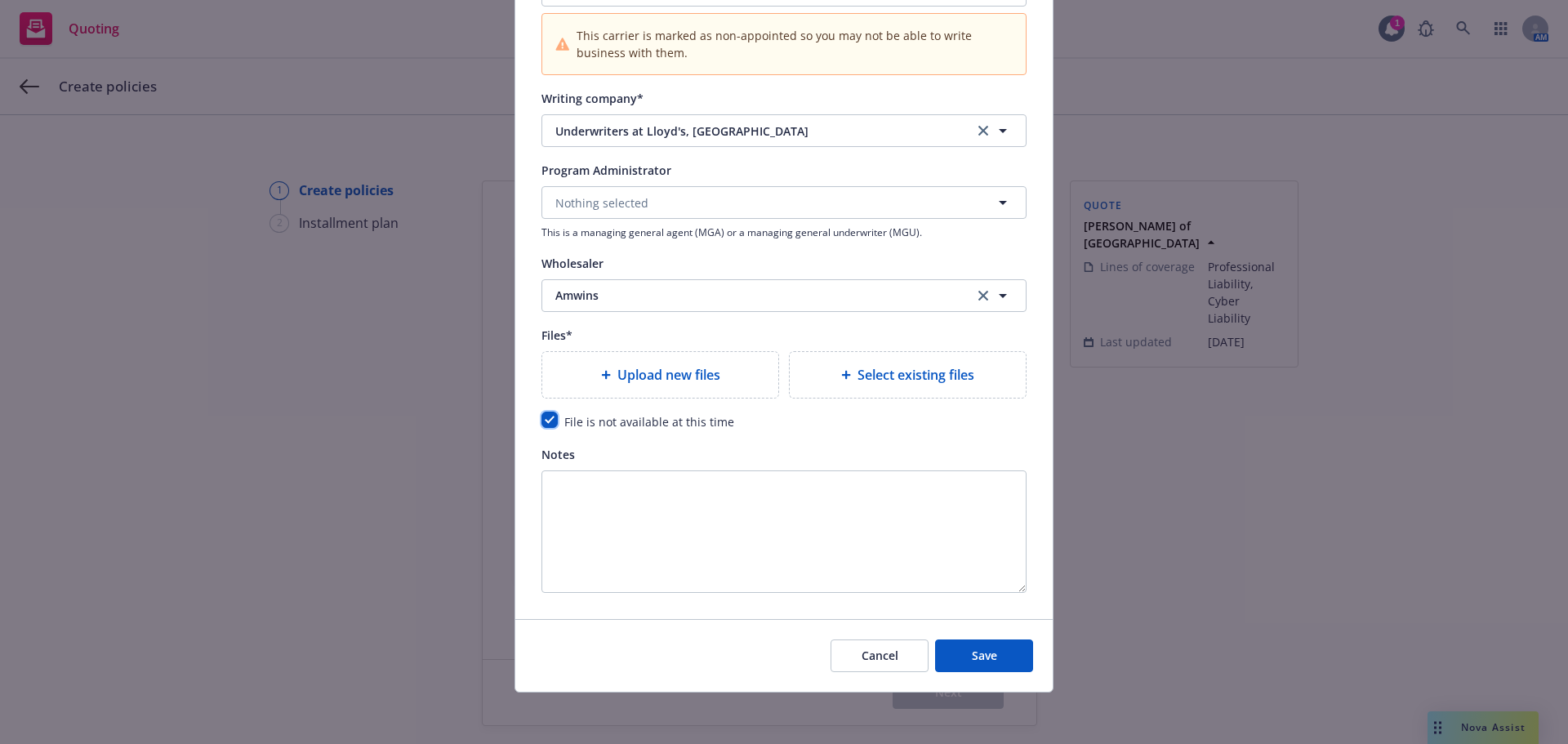
scroll to position [1750, 0]
click at [1002, 650] on button "Save" at bounding box center [984, 655] width 98 height 32
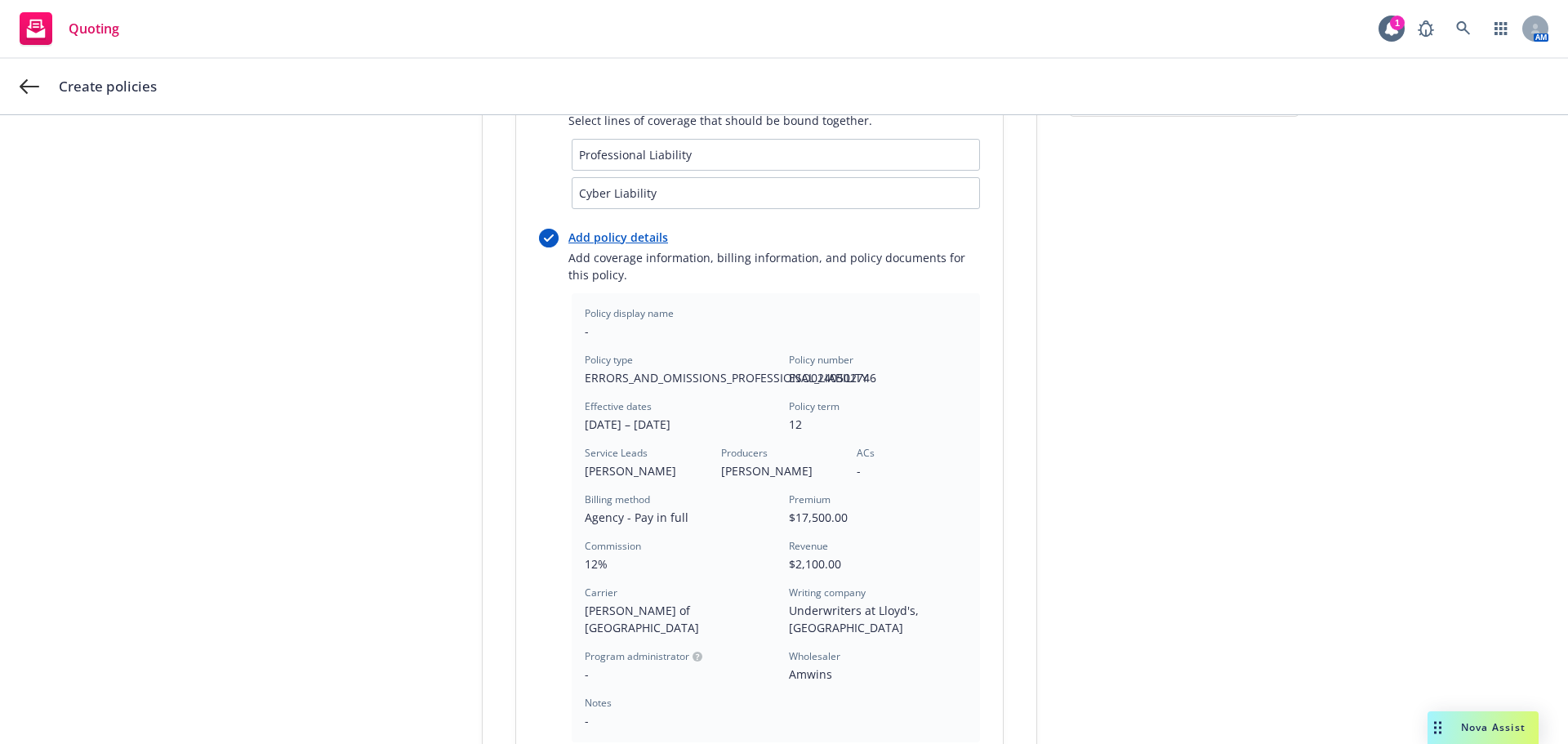
scroll to position [436, 0]
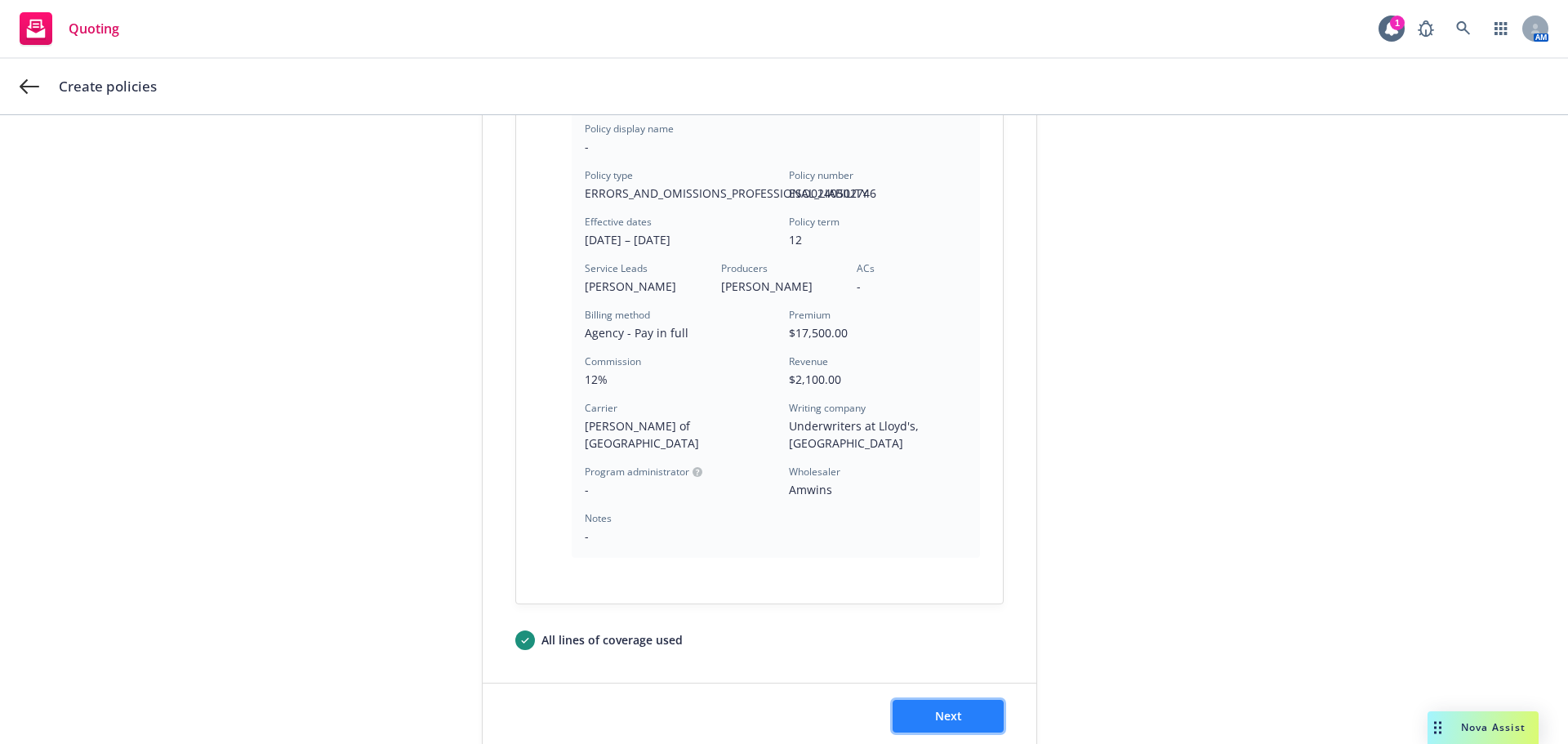
click at [958, 700] on button "Next" at bounding box center [947, 715] width 111 height 32
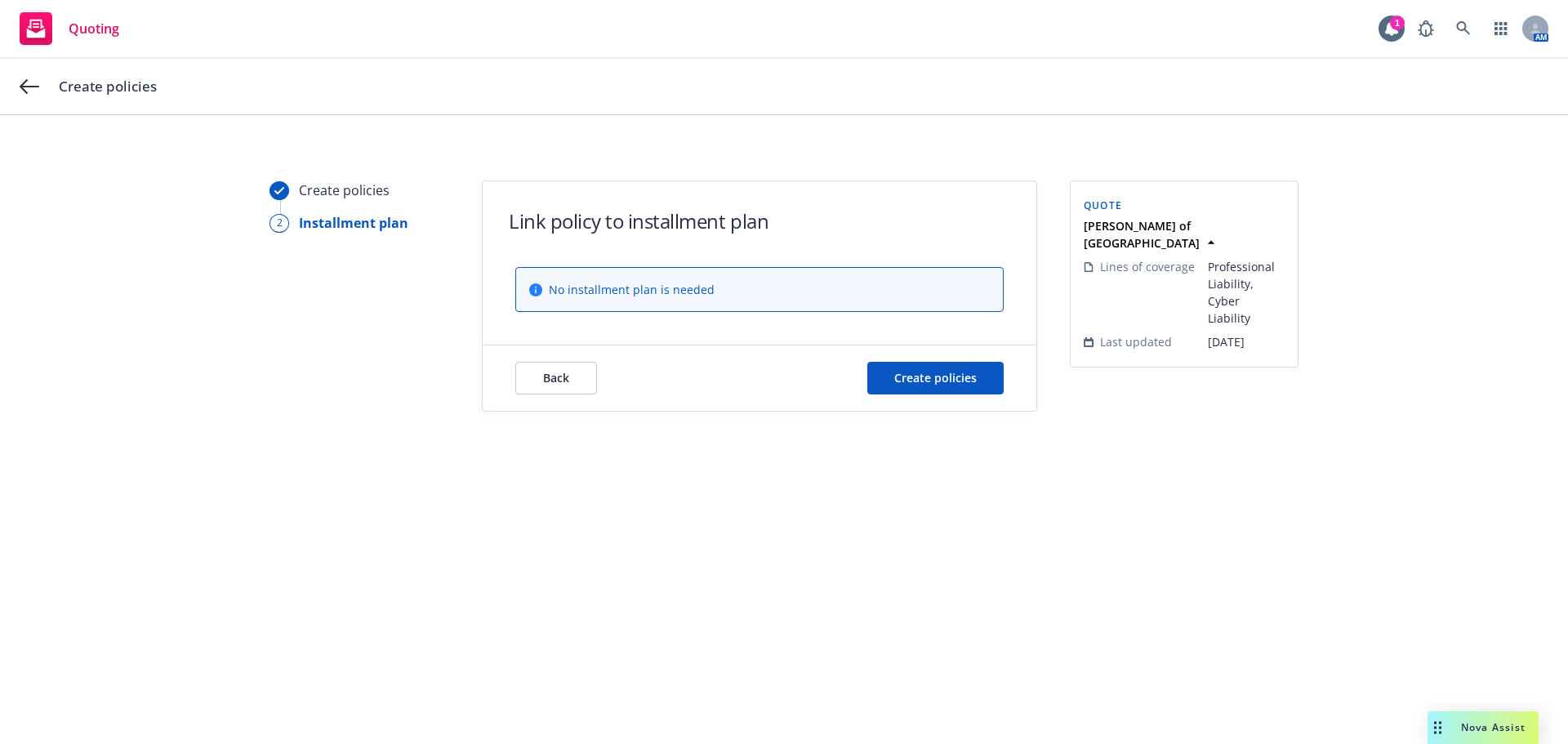
scroll to position [0, 0]
click at [992, 379] on button "Create policies" at bounding box center [935, 378] width 136 height 32
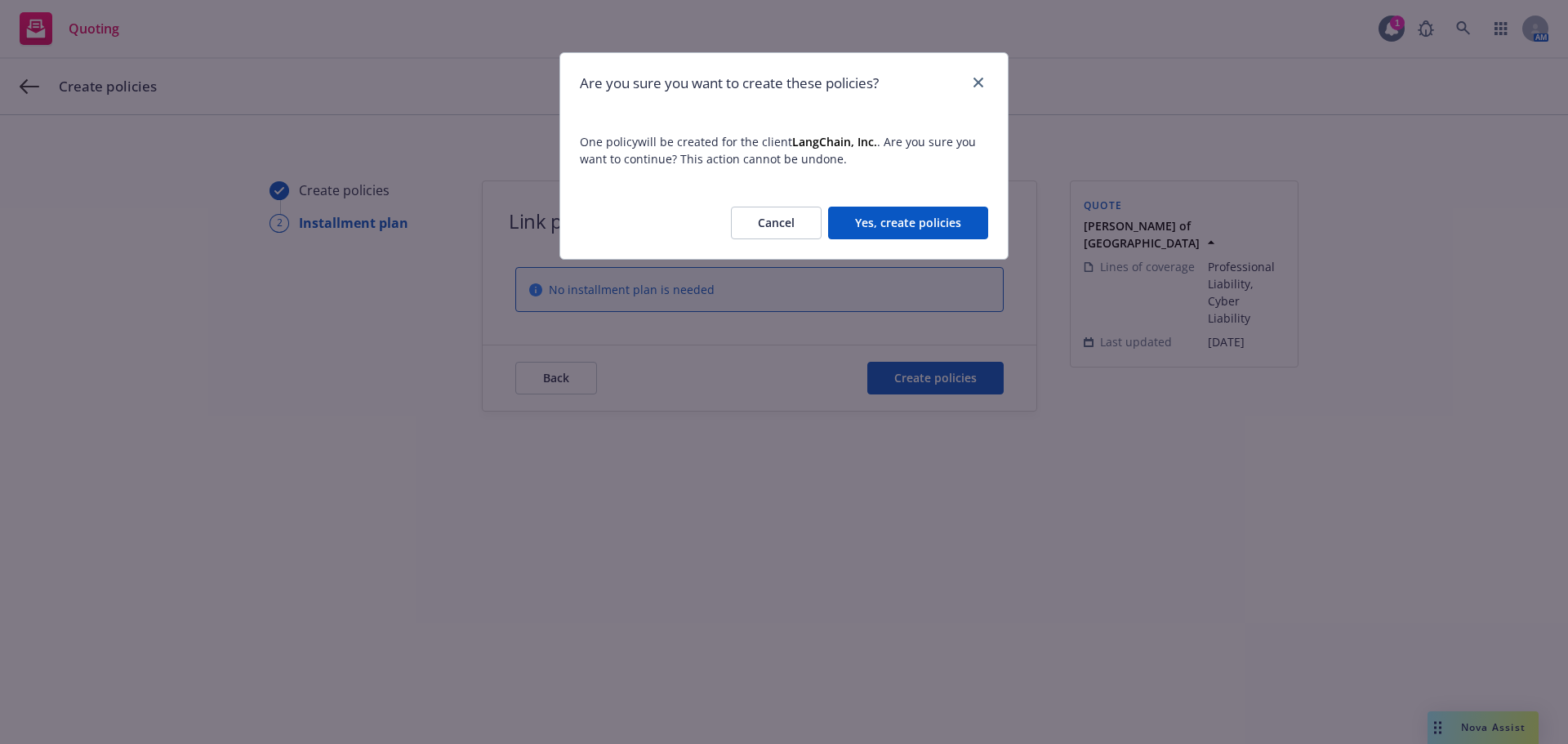
click at [937, 250] on div "Cancel Yes, create policies" at bounding box center [784, 223] width 447 height 72
click at [935, 223] on button "Yes, create policies" at bounding box center [908, 222] width 160 height 32
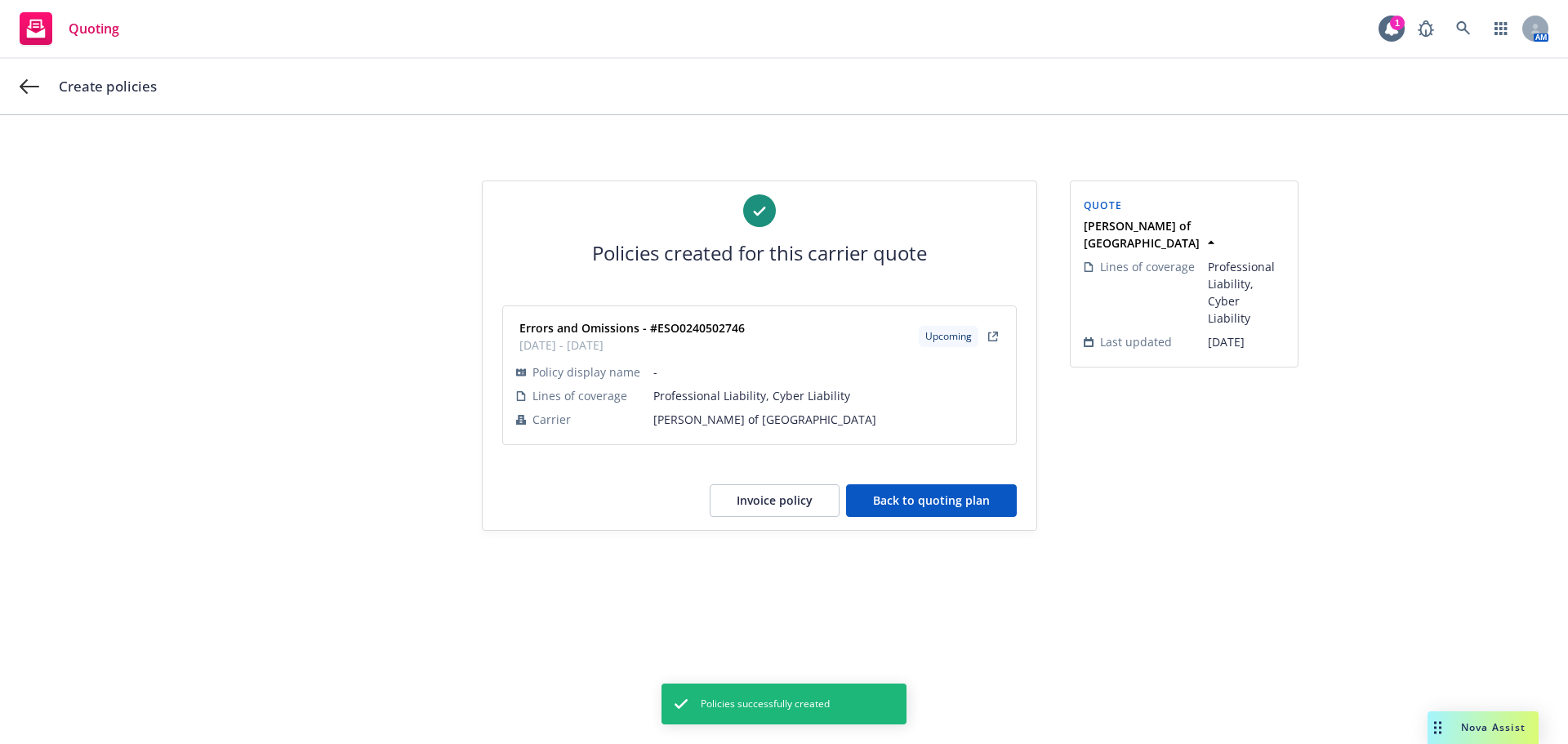
click at [898, 494] on button "Back to quoting plan" at bounding box center [931, 500] width 170 height 32
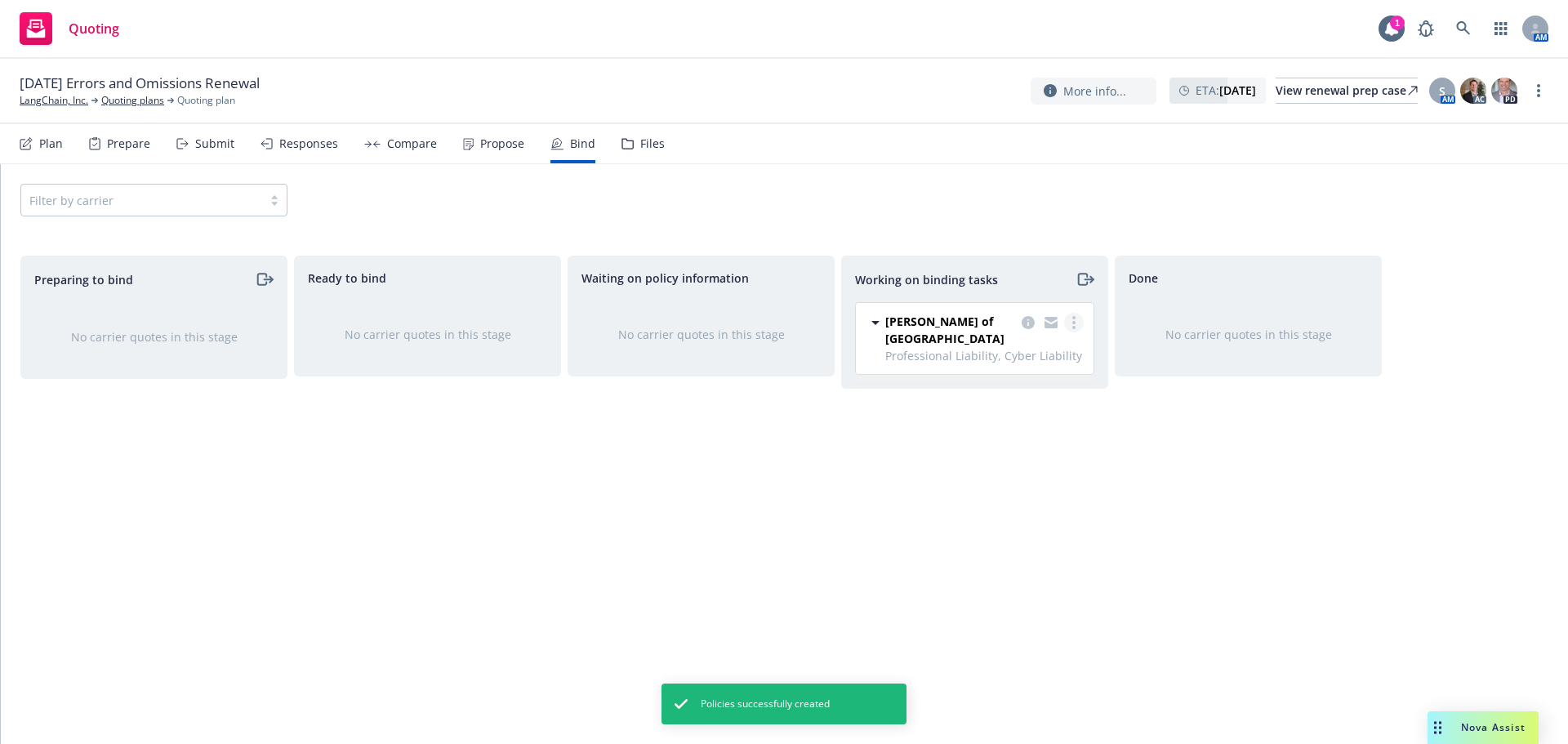
click at [1081, 319] on link "more" at bounding box center [1074, 322] width 19 height 19
click at [1036, 389] on span "Move to done" at bounding box center [992, 388] width 113 height 16
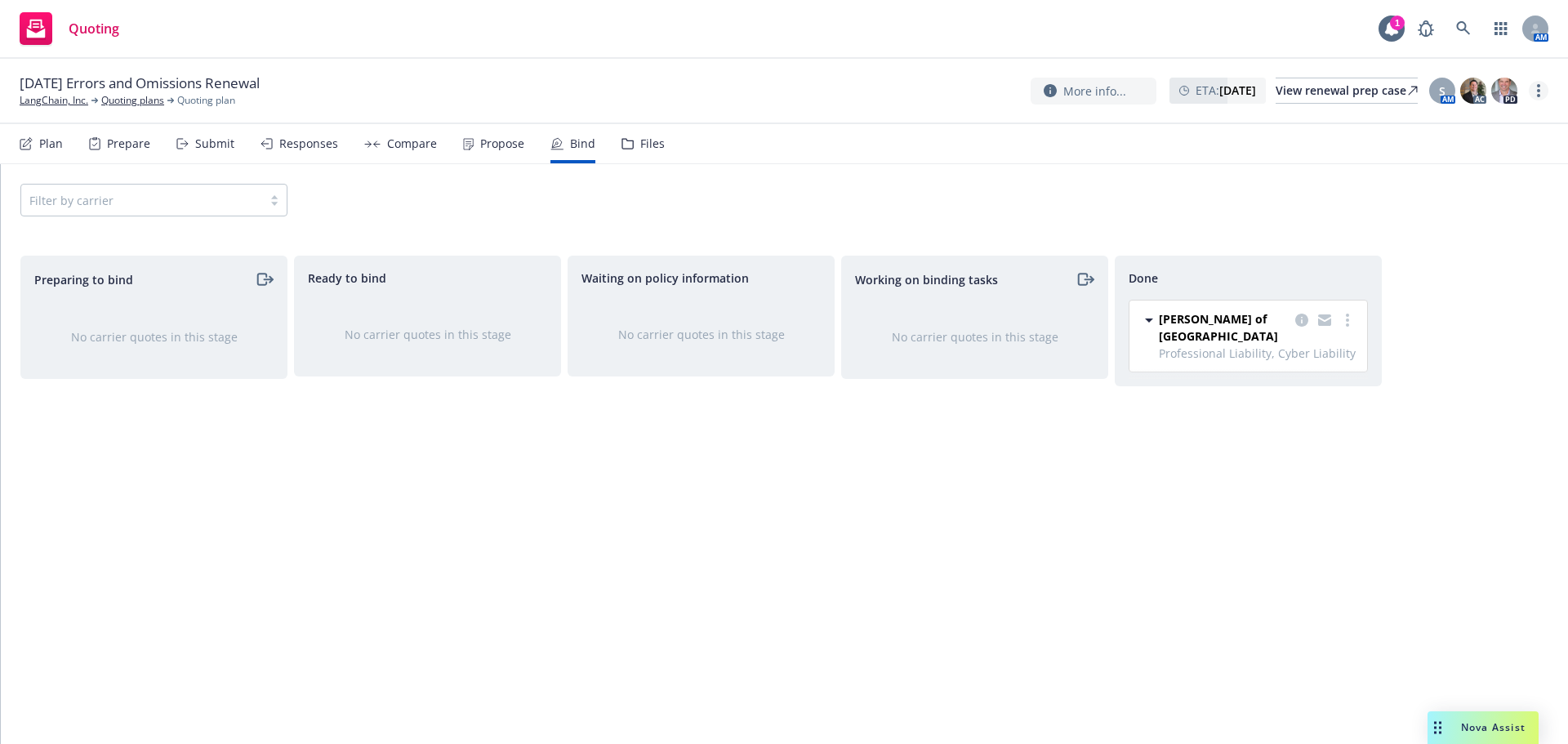
click at [1541, 88] on link "more" at bounding box center [1538, 90] width 19 height 19
click at [1470, 134] on link "Copy logging email" at bounding box center [1457, 123] width 182 height 32
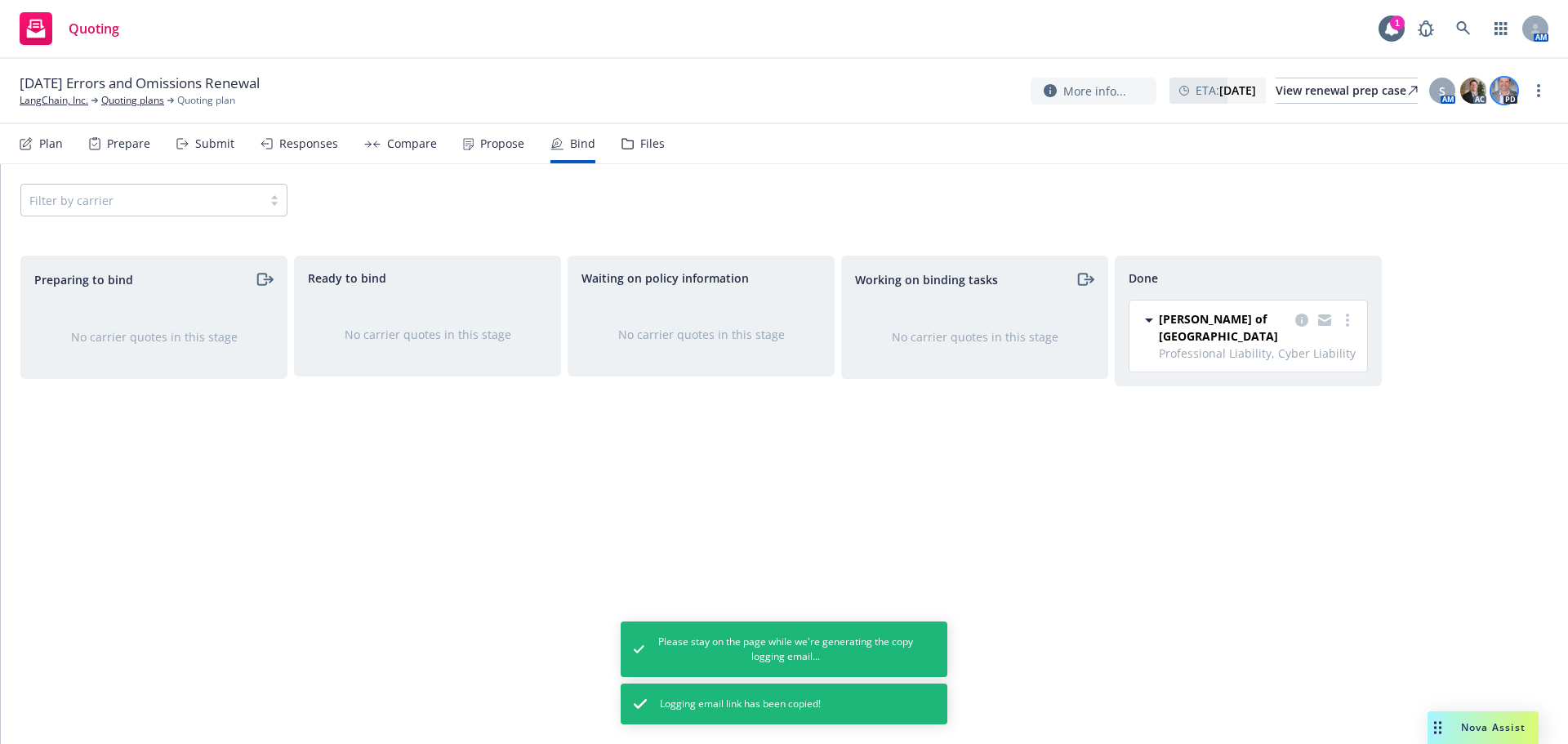
click at [1503, 90] on img at bounding box center [1504, 90] width 26 height 26
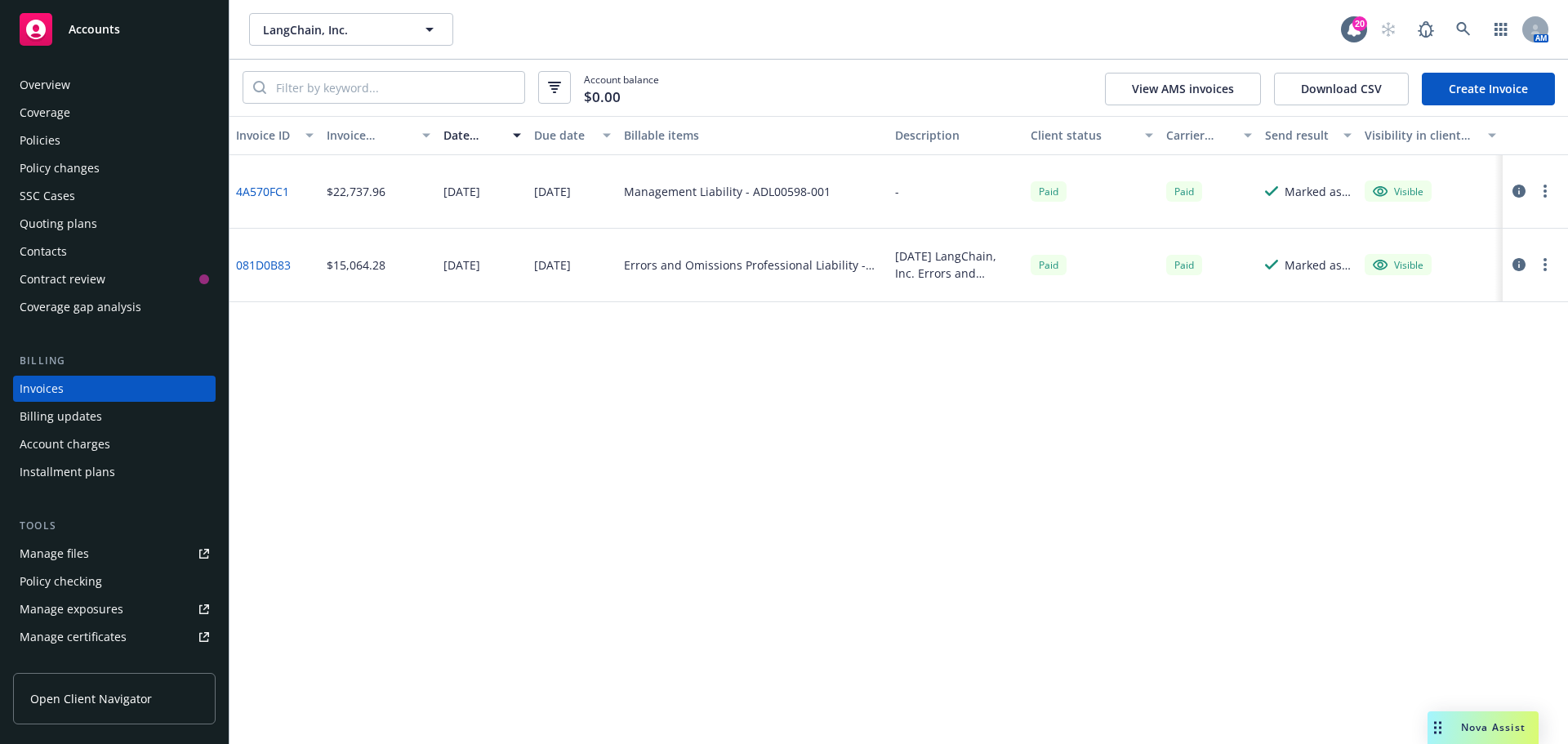
click at [1462, 84] on link "Create Invoice" at bounding box center [1488, 88] width 134 height 32
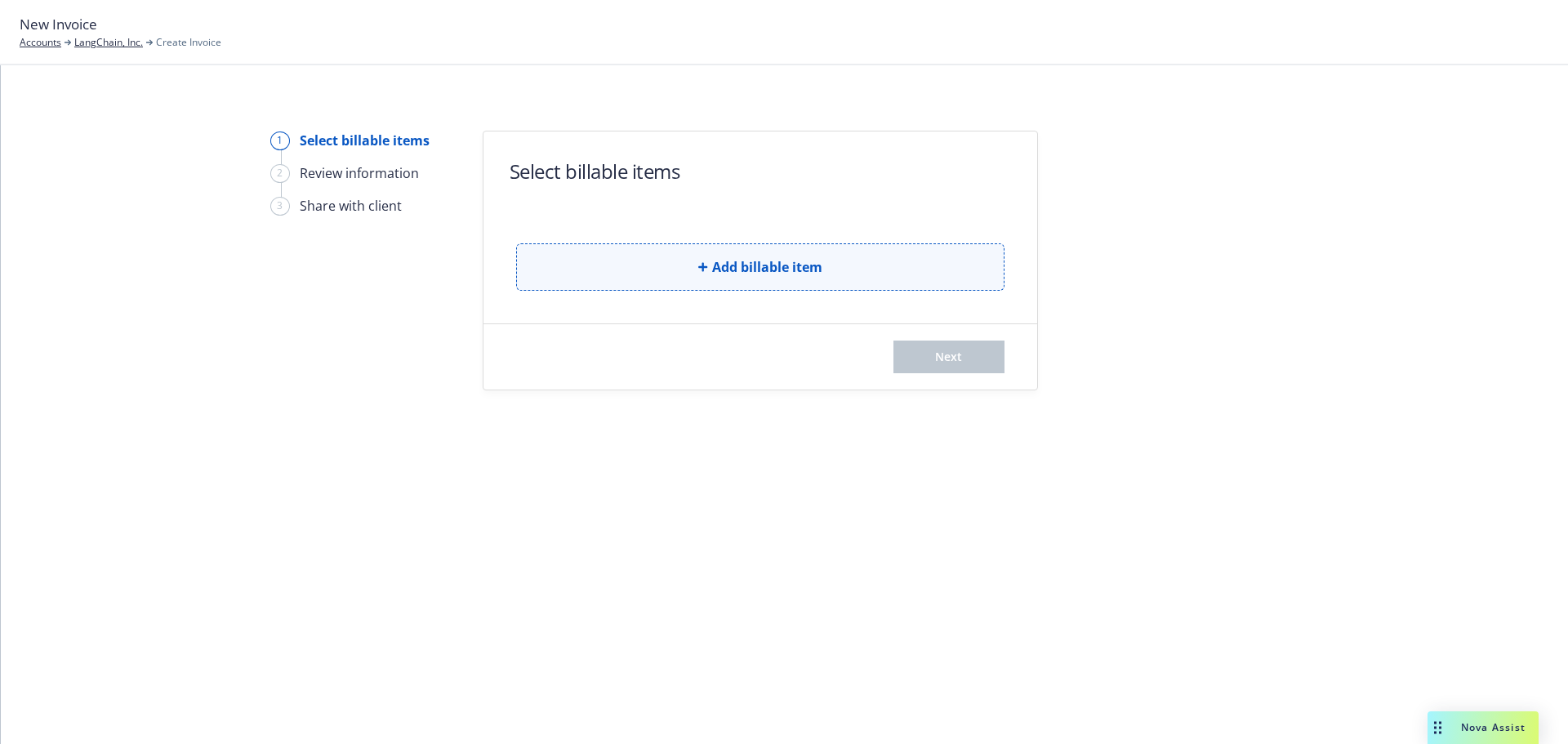
click at [863, 261] on button "Add billable item" at bounding box center [761, 266] width 488 height 47
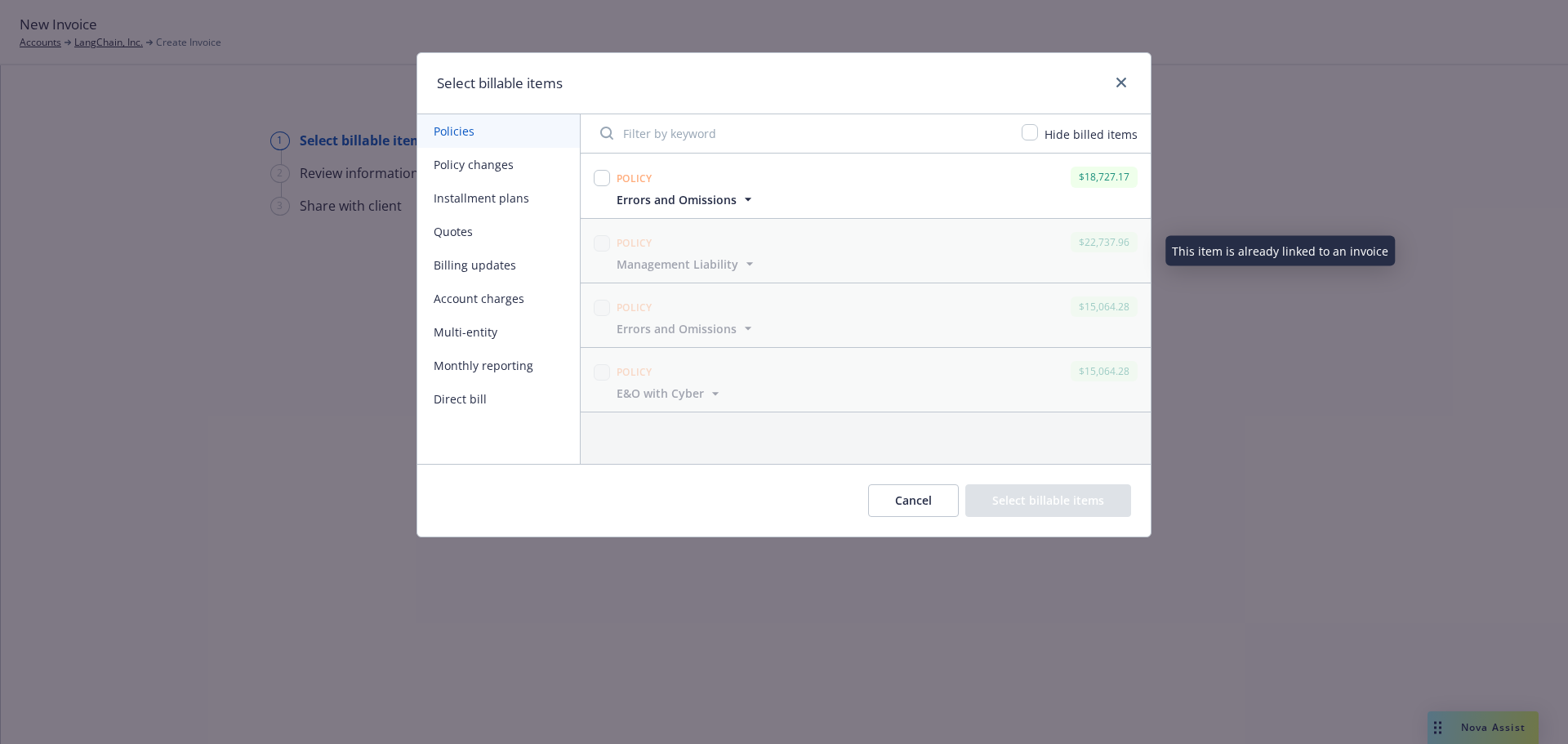
click at [591, 178] on div at bounding box center [601, 185] width 23 height 44
click at [605, 179] on input "checkbox" at bounding box center [602, 178] width 17 height 17
checkbox input "true"
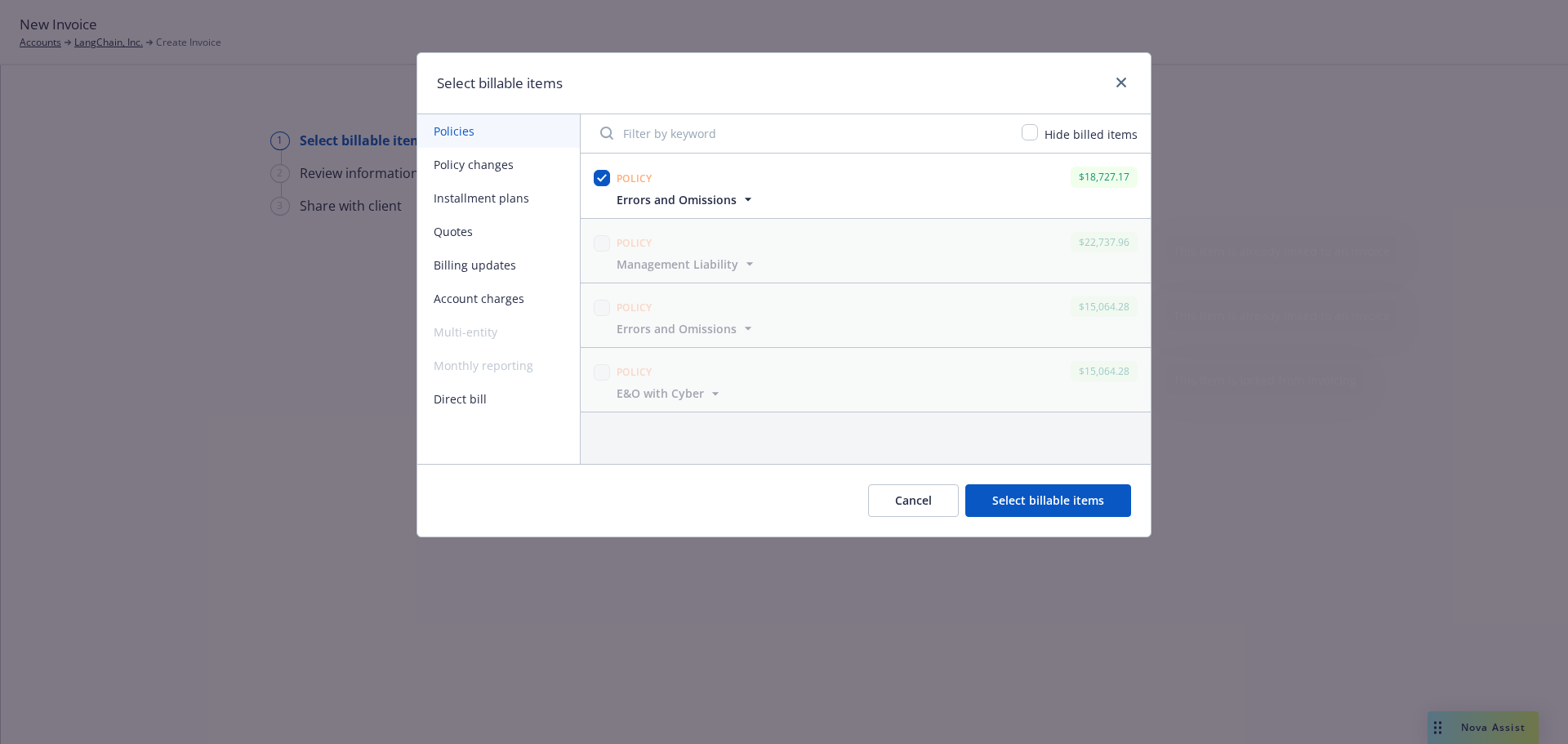
click at [1016, 486] on button "Select billable items" at bounding box center [1048, 500] width 166 height 32
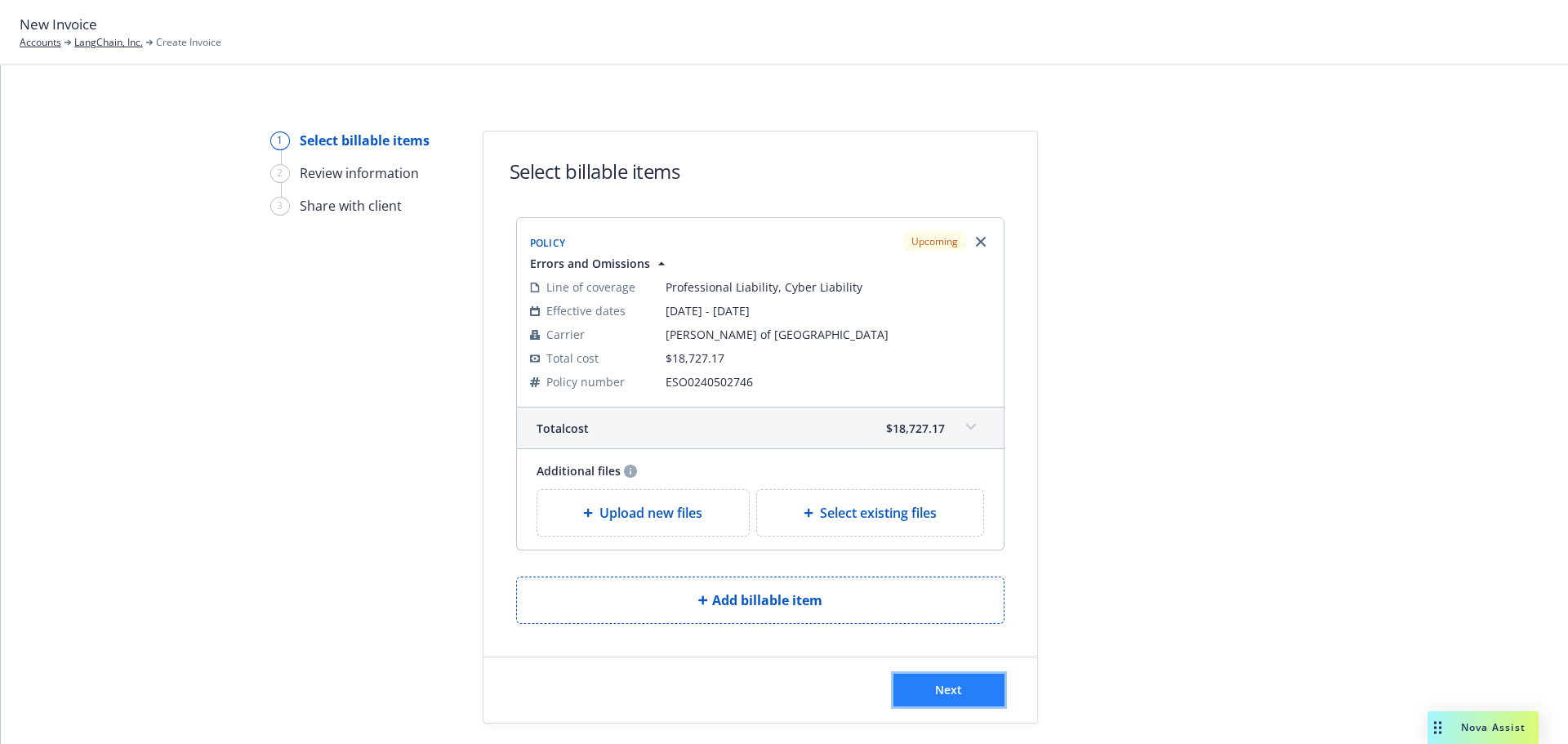
click at [956, 680] on button "Next" at bounding box center [948, 690] width 111 height 32
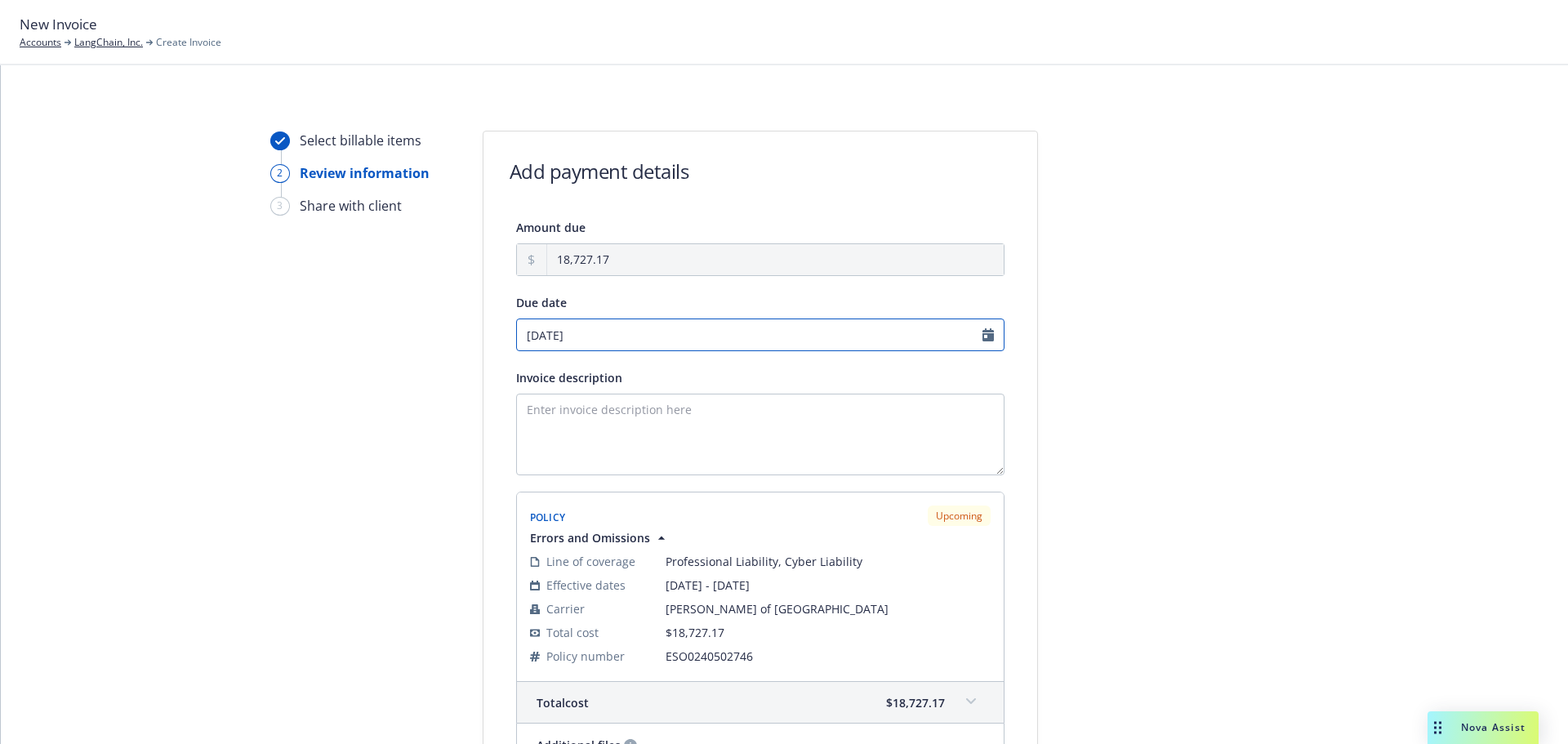
click at [706, 334] on input "10/12/2025" at bounding box center [761, 334] width 488 height 32
select select "October"
select select "2025"
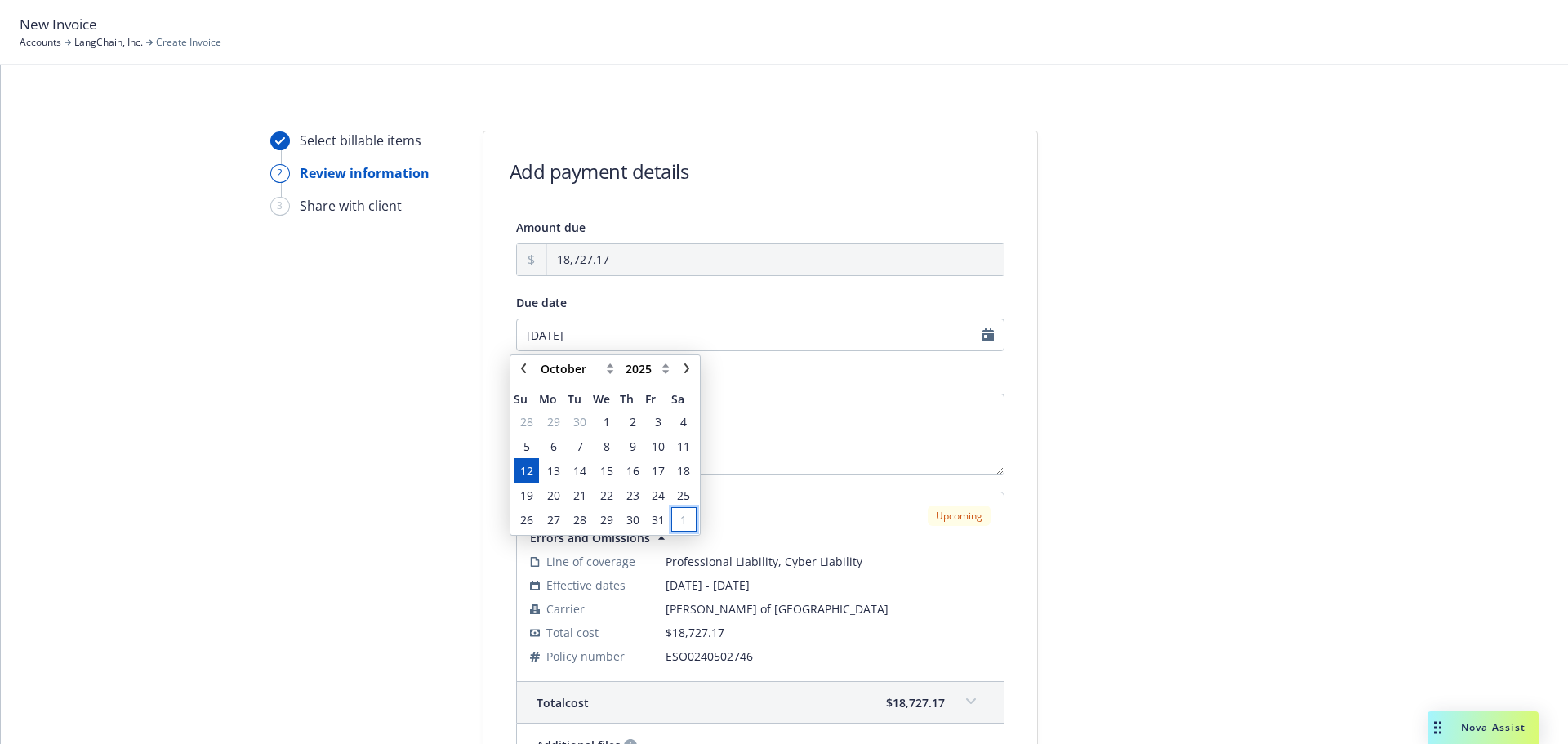
click at [683, 517] on span "1" at bounding box center [683, 519] width 6 height 17
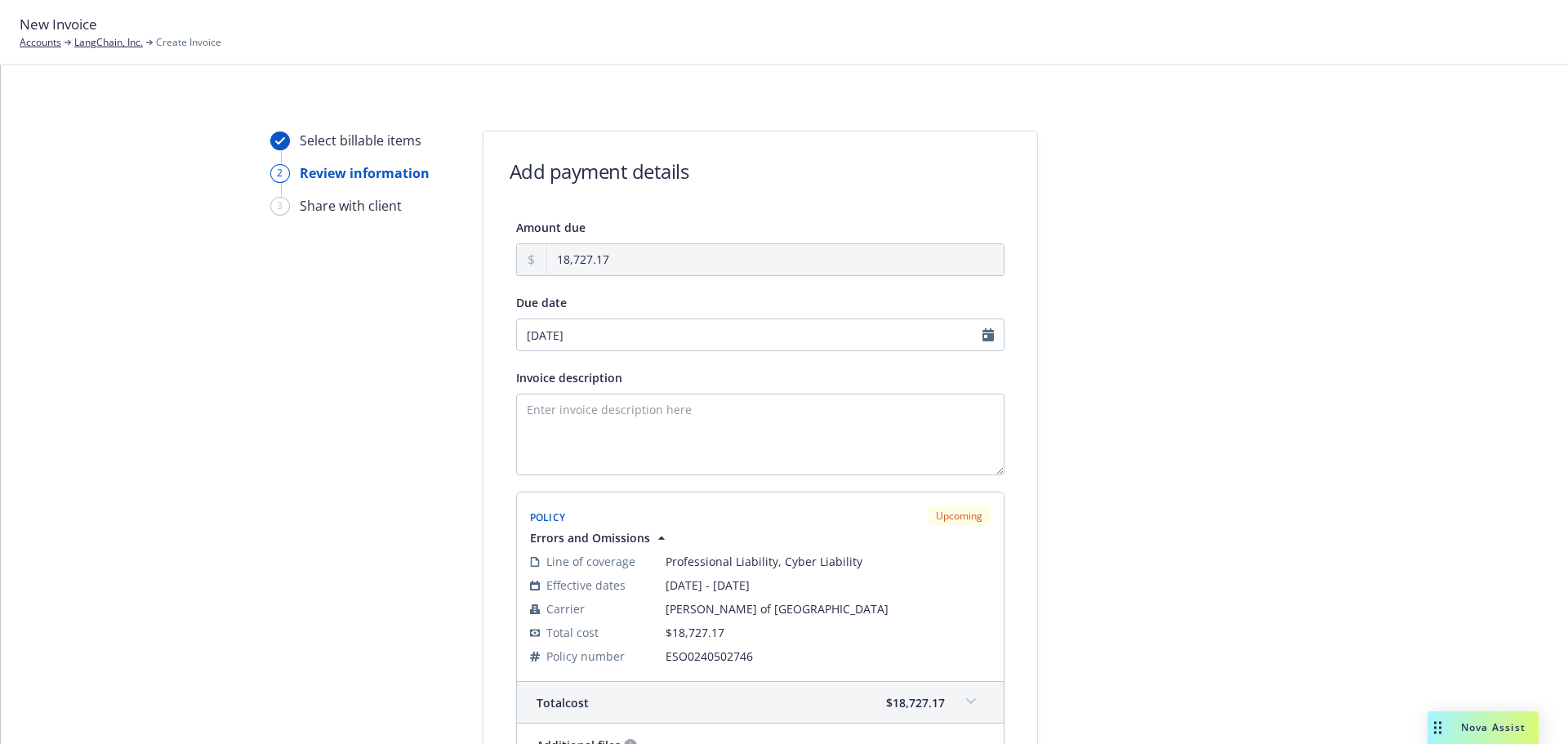
type input "11/01/2025"
click at [654, 423] on textarea "Invoice description" at bounding box center [761, 435] width 488 height 82
paste textarea "10/12/25 - LangChain, Inc. -"
paste textarea "Errors and Omissions"
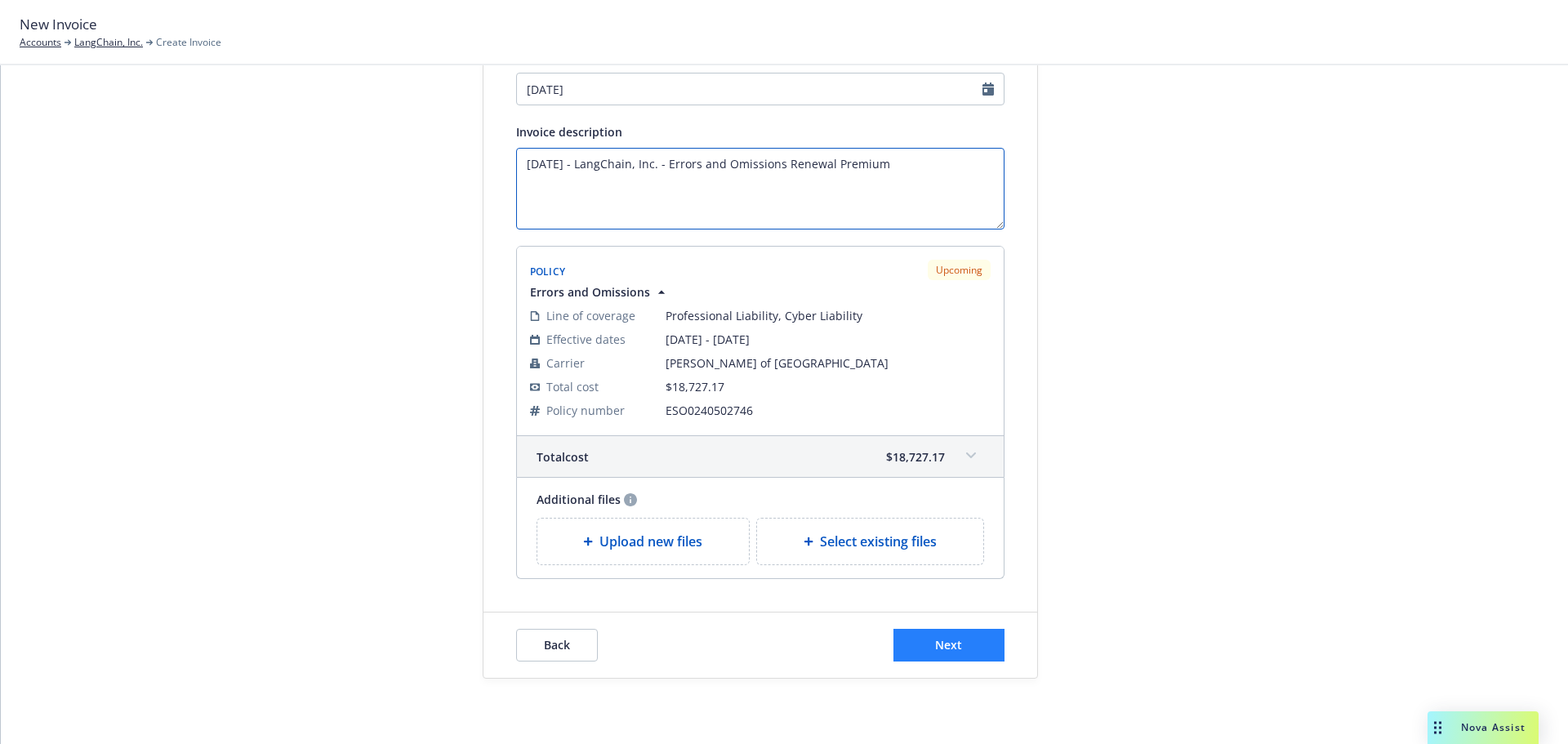
type textarea "10/12/25 - LangChain, Inc. - Errors and Omissions Renewal Premium"
click at [960, 635] on button "Next" at bounding box center [948, 645] width 111 height 32
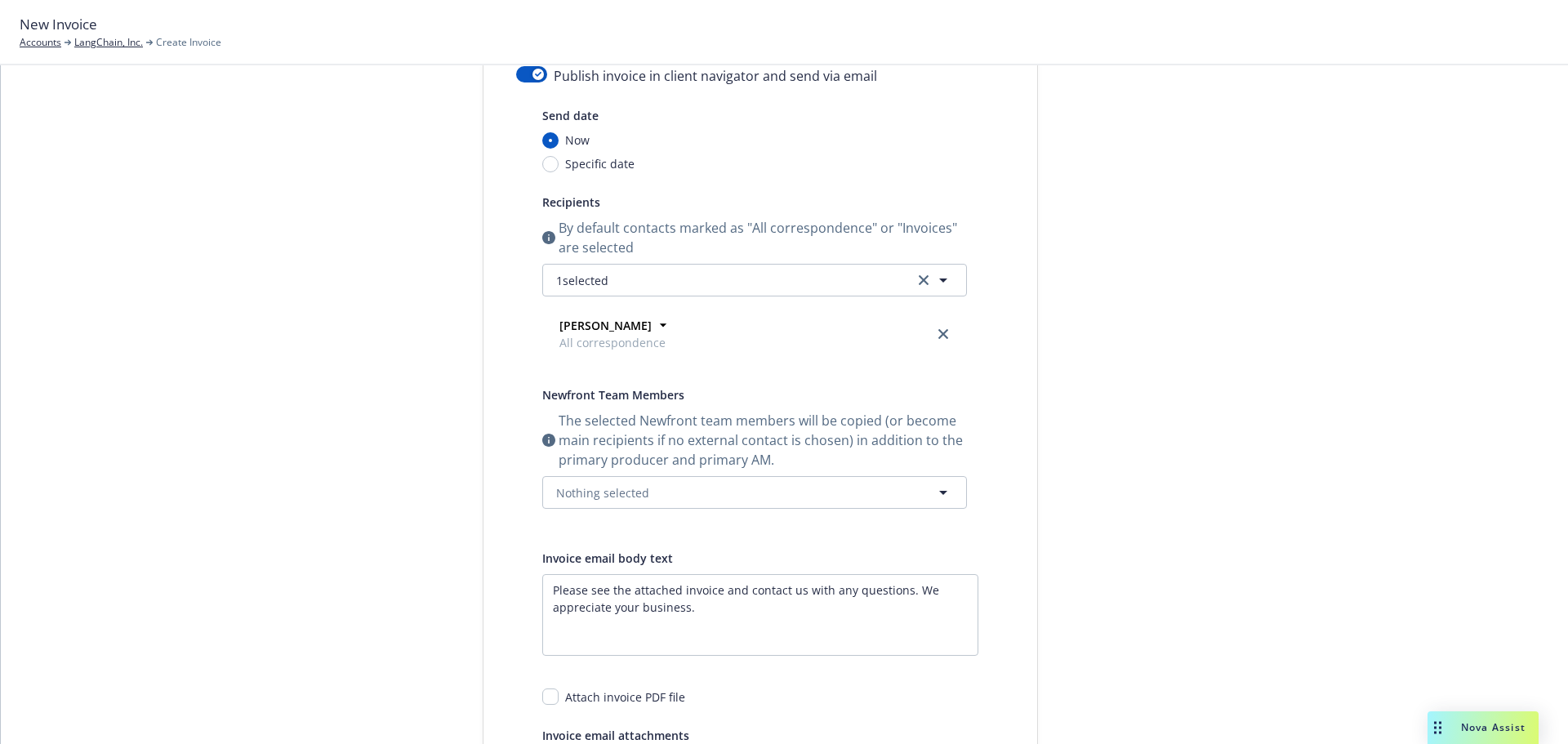
scroll to position [0, 0]
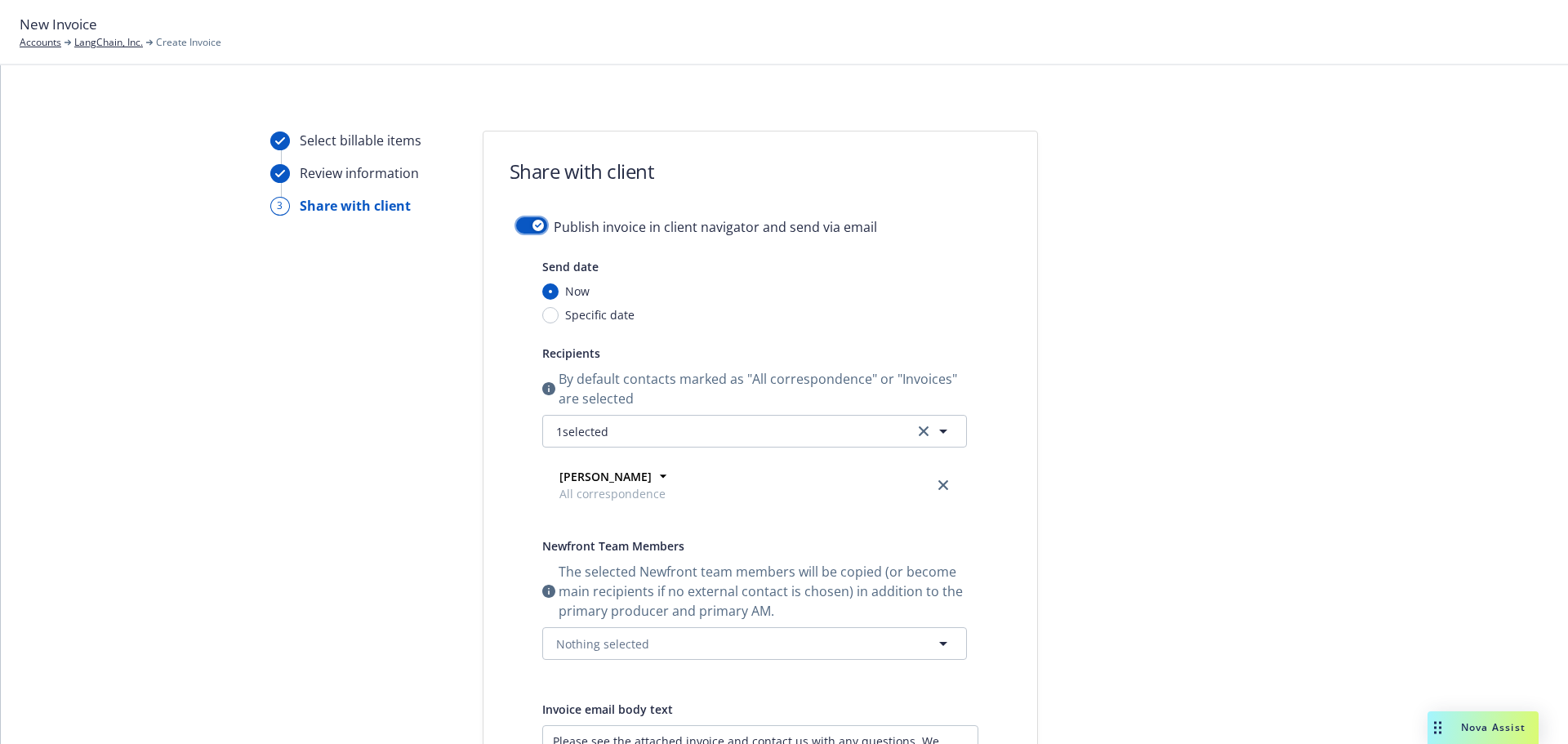
click at [526, 220] on button "button" at bounding box center [532, 226] width 31 height 17
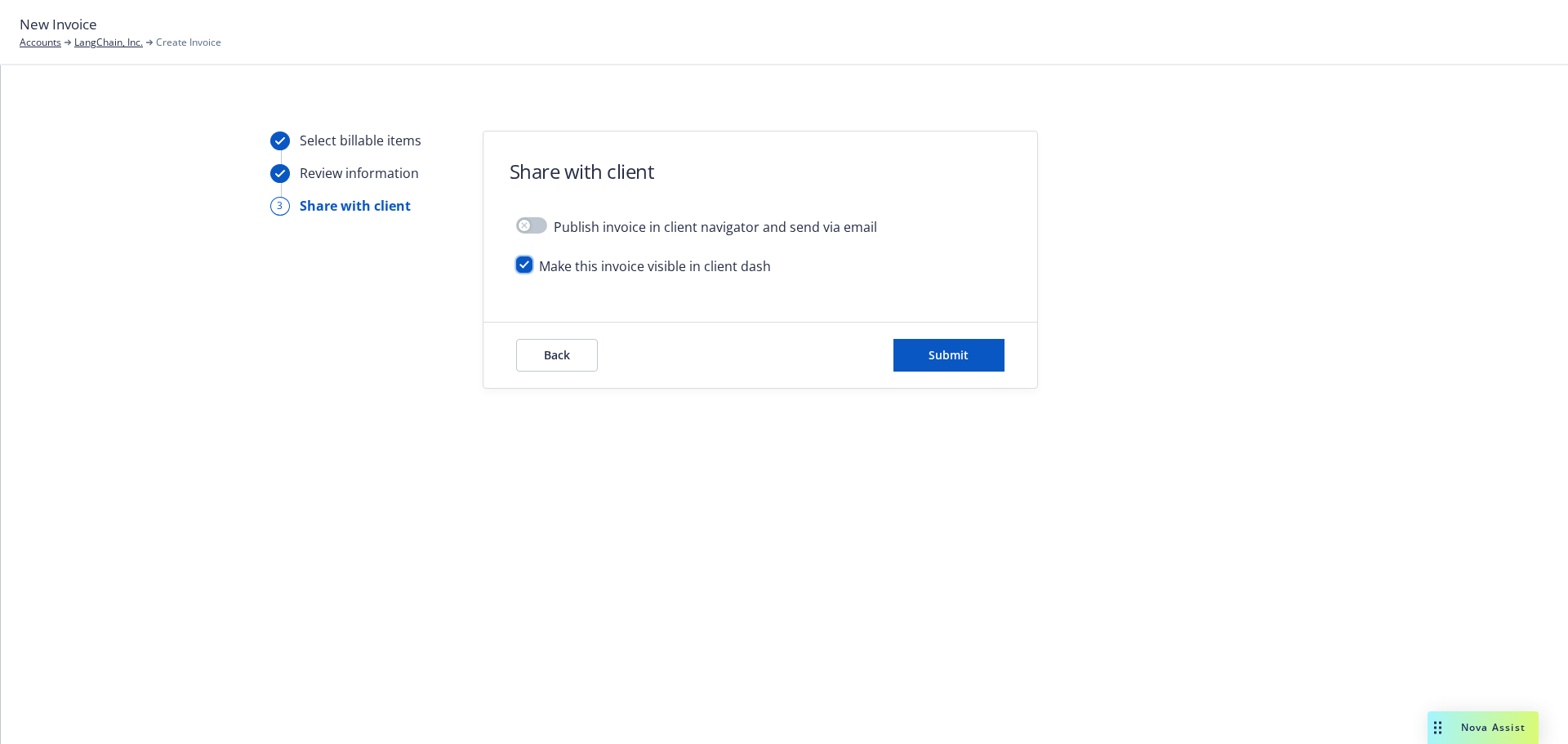
click at [528, 266] on input "checkbox" at bounding box center [525, 265] width 17 height 17
checkbox input "false"
click at [933, 378] on div "Back Submit" at bounding box center [760, 355] width 553 height 65
click at [931, 372] on div "Back Submit" at bounding box center [760, 355] width 553 height 65
click at [931, 364] on button "Submit" at bounding box center [948, 355] width 111 height 32
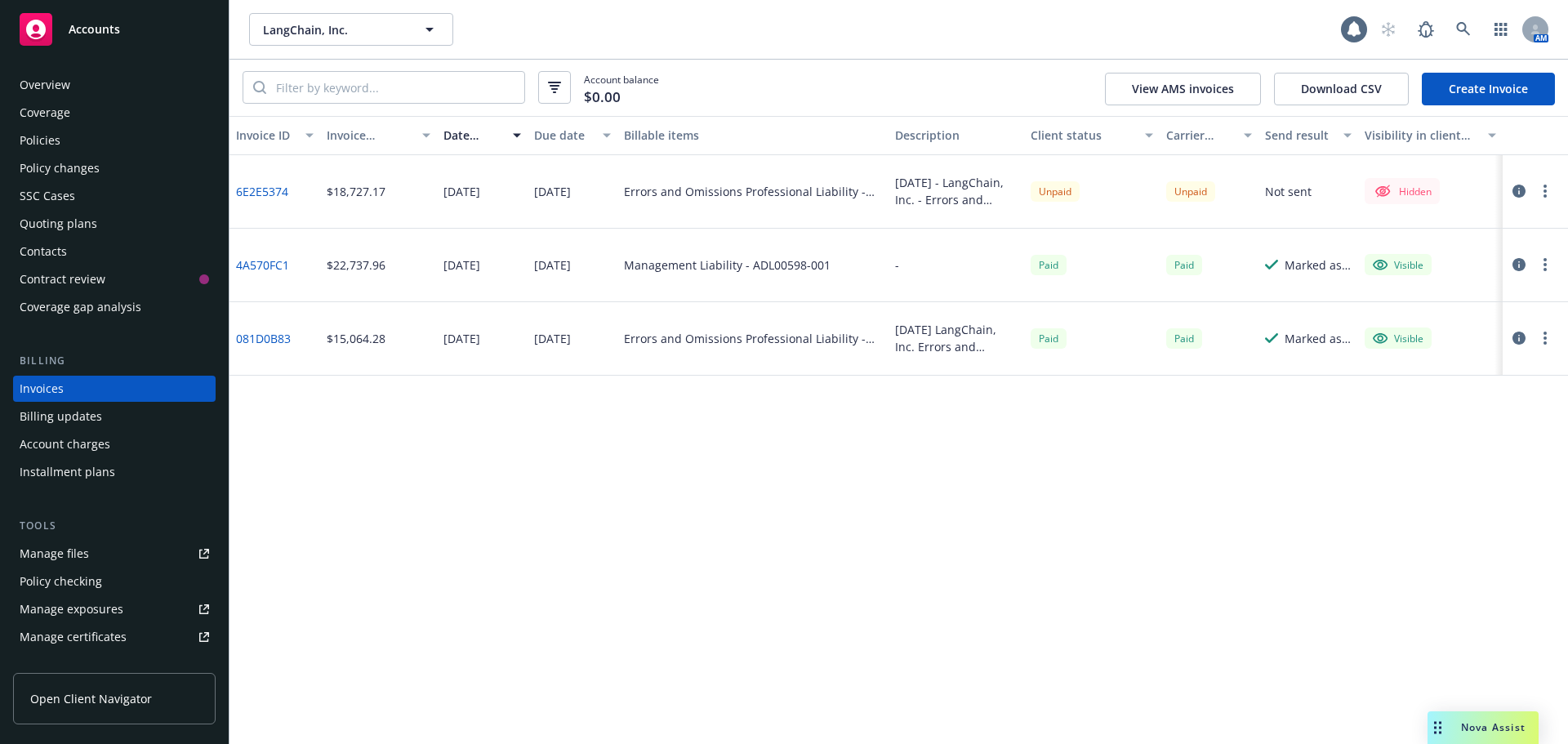
click at [1533, 198] on div at bounding box center [1532, 191] width 46 height 19
click at [1540, 192] on button "button" at bounding box center [1545, 191] width 19 height 19
click at [1465, 320] on link "Make it visible in client dash" at bounding box center [1450, 322] width 208 height 32
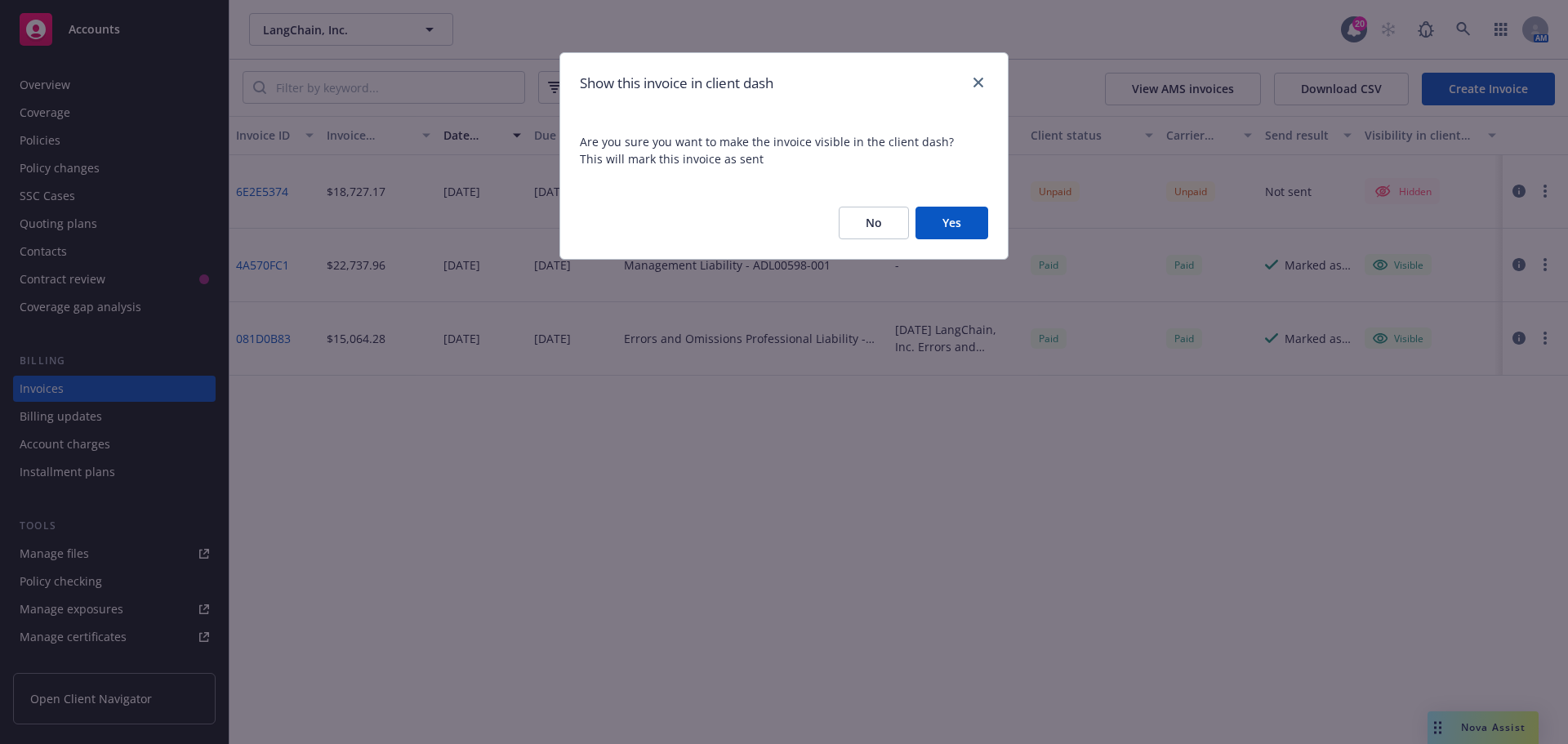
click at [977, 228] on button "Yes" at bounding box center [951, 222] width 73 height 32
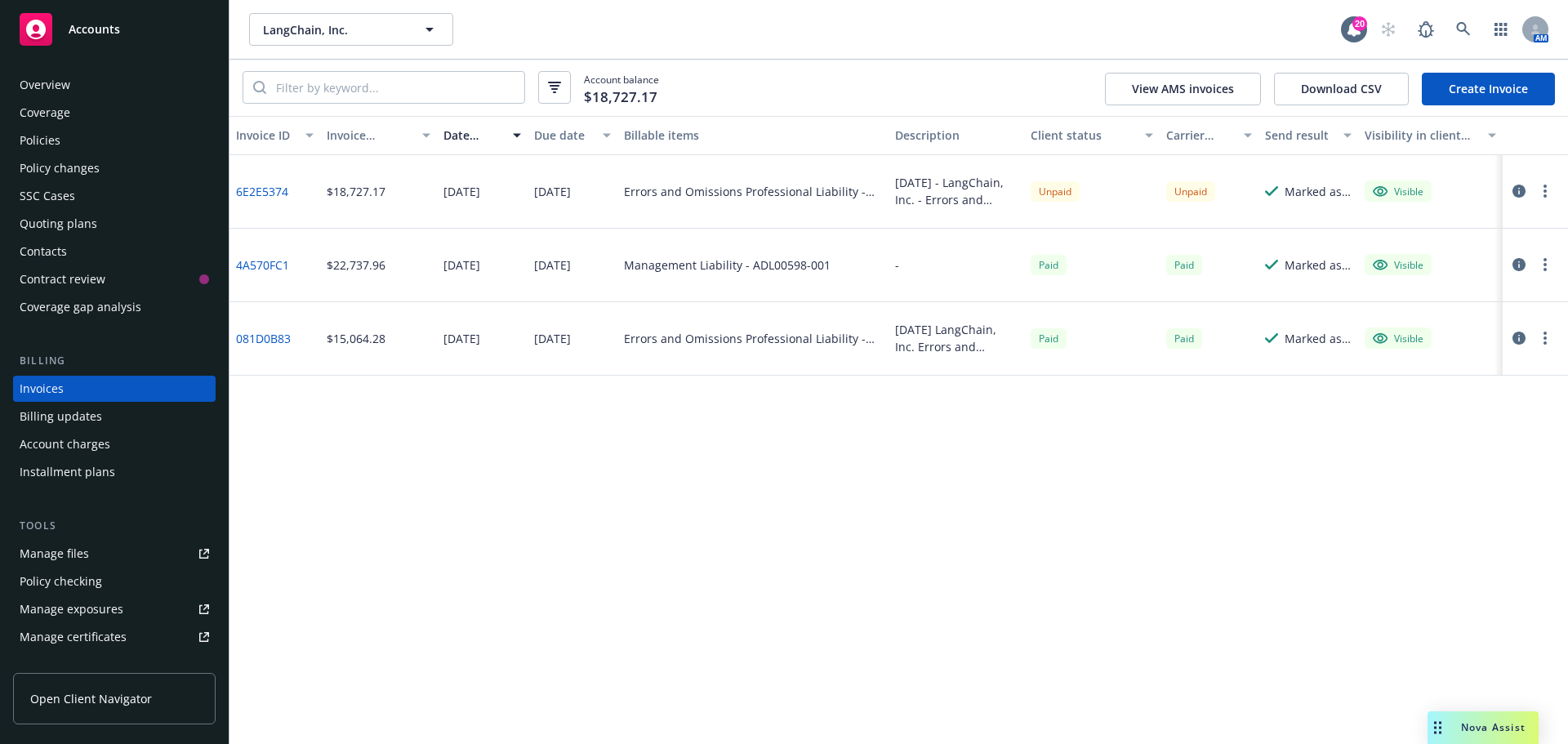
click at [1547, 192] on button "button" at bounding box center [1545, 191] width 19 height 19
click at [1521, 190] on icon "button" at bounding box center [1519, 191] width 13 height 13
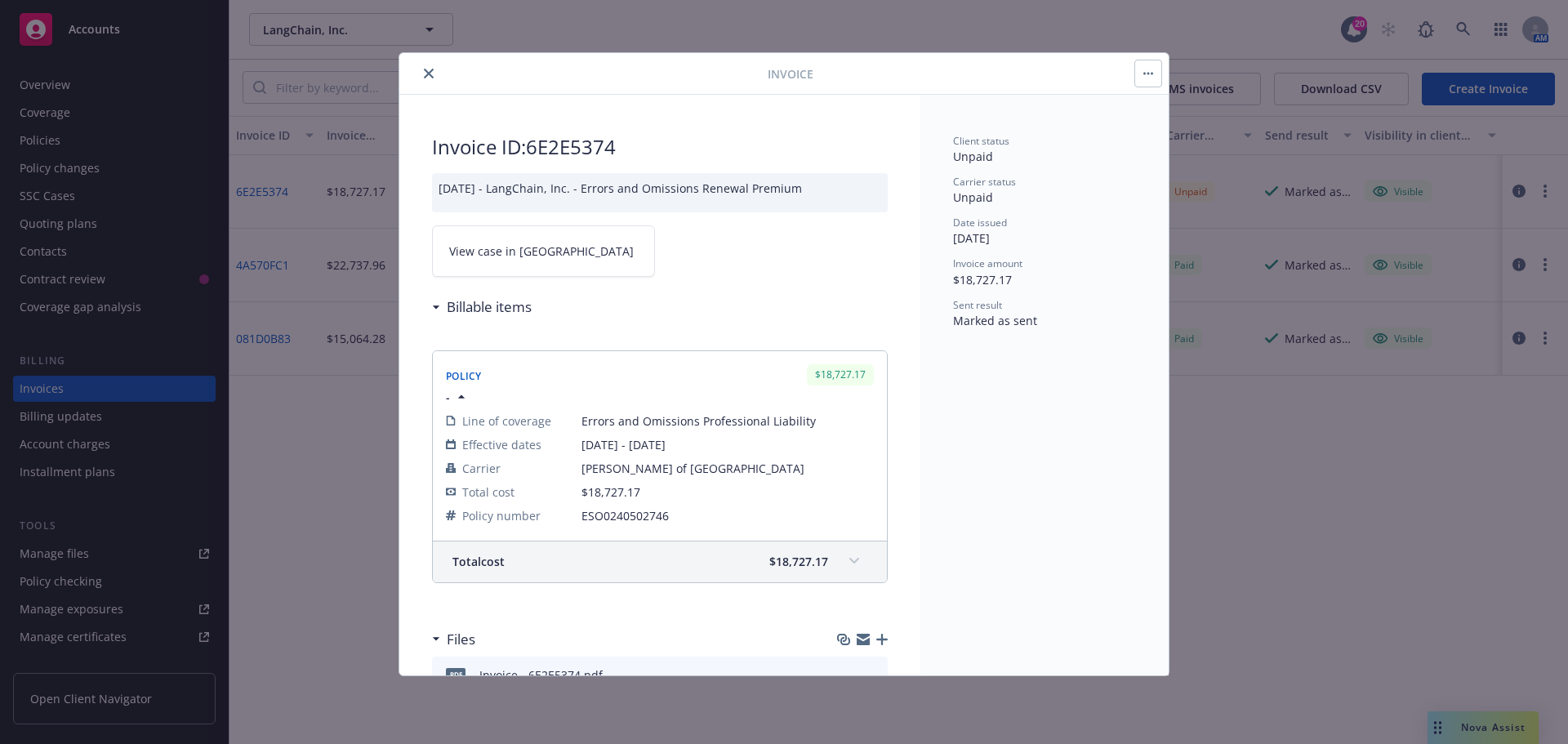
click at [504, 258] on span "View case in SSC" at bounding box center [541, 250] width 184 height 17
click at [436, 76] on button "close" at bounding box center [428, 73] width 19 height 19
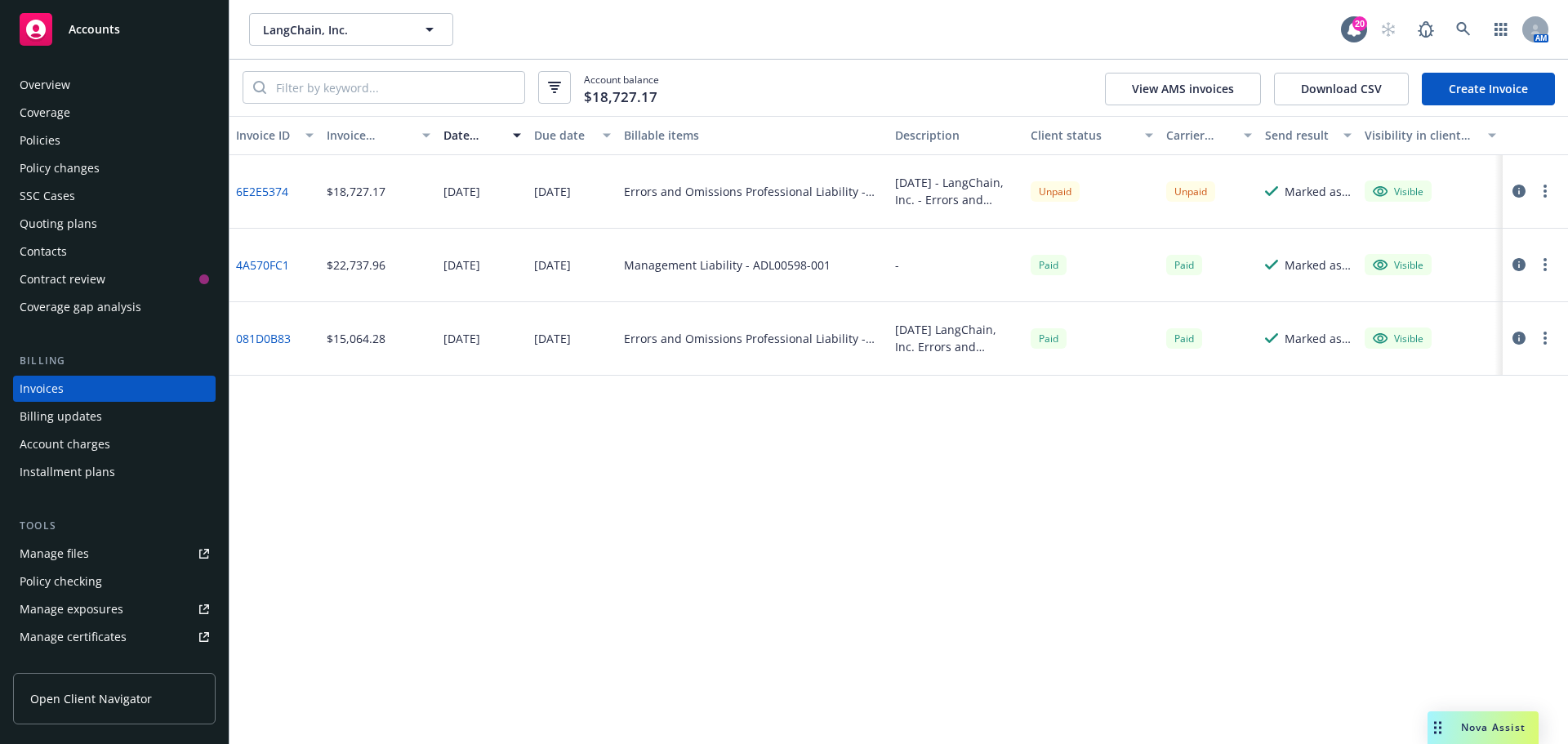
click at [1541, 192] on button "button" at bounding box center [1545, 191] width 19 height 19
drag, startPoint x: 1493, startPoint y: 291, endPoint x: 1114, endPoint y: 152, distance: 403.7
click at [1493, 291] on link "Copy invoice URL" at bounding box center [1450, 289] width 208 height 32
